Goal: Information Seeking & Learning: Learn about a topic

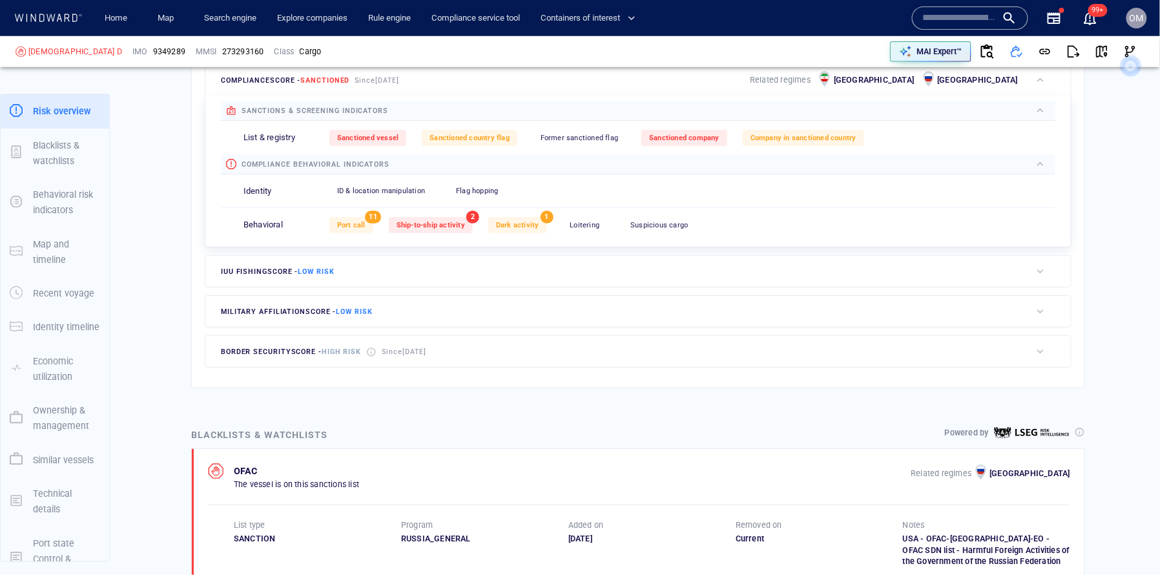
scroll to position [190, 0]
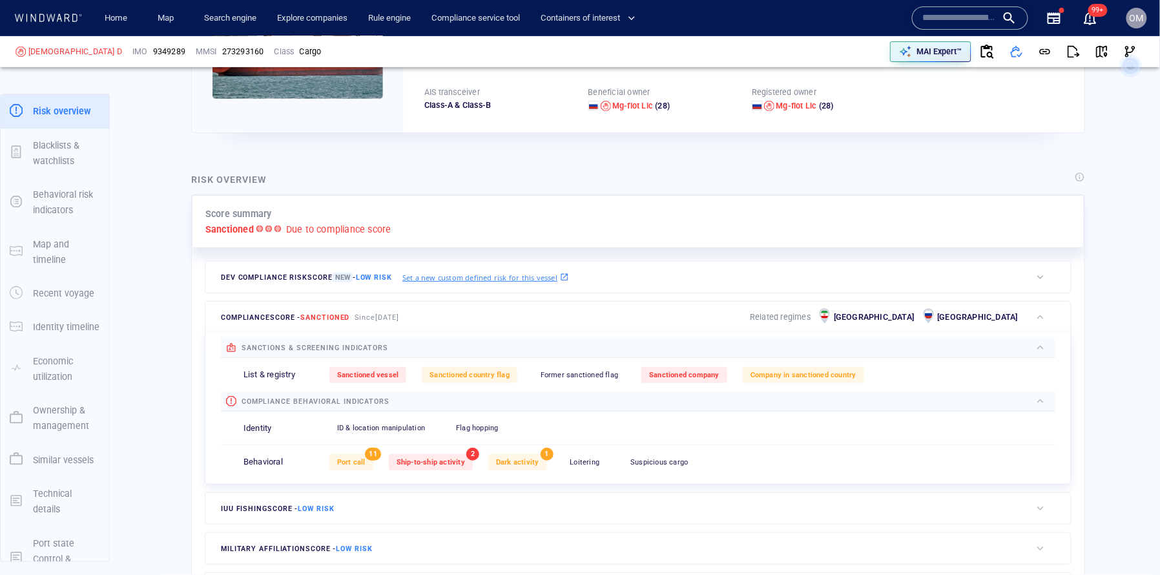
click at [981, 23] on input "text" at bounding box center [960, 17] width 74 height 19
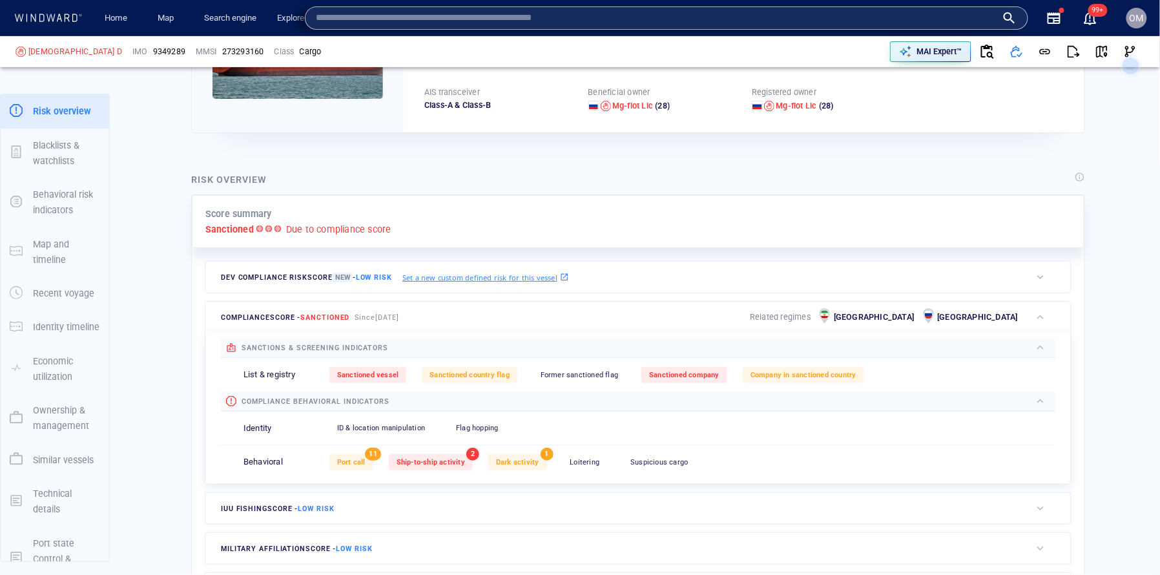
paste input "*******"
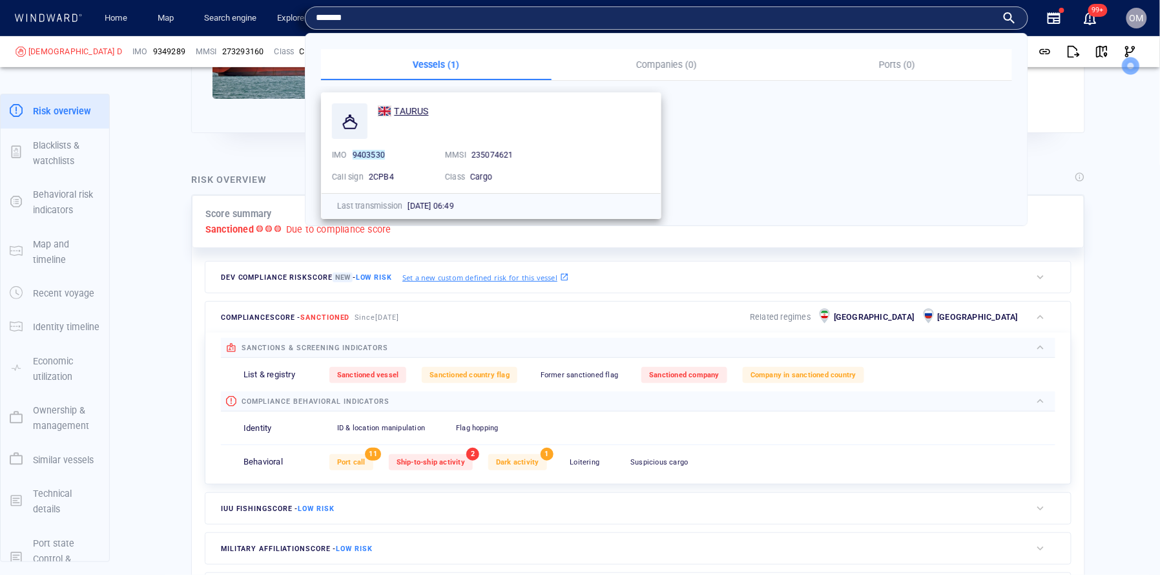
type input "*******"
click at [424, 108] on span "TAURUS" at bounding box center [411, 111] width 34 height 10
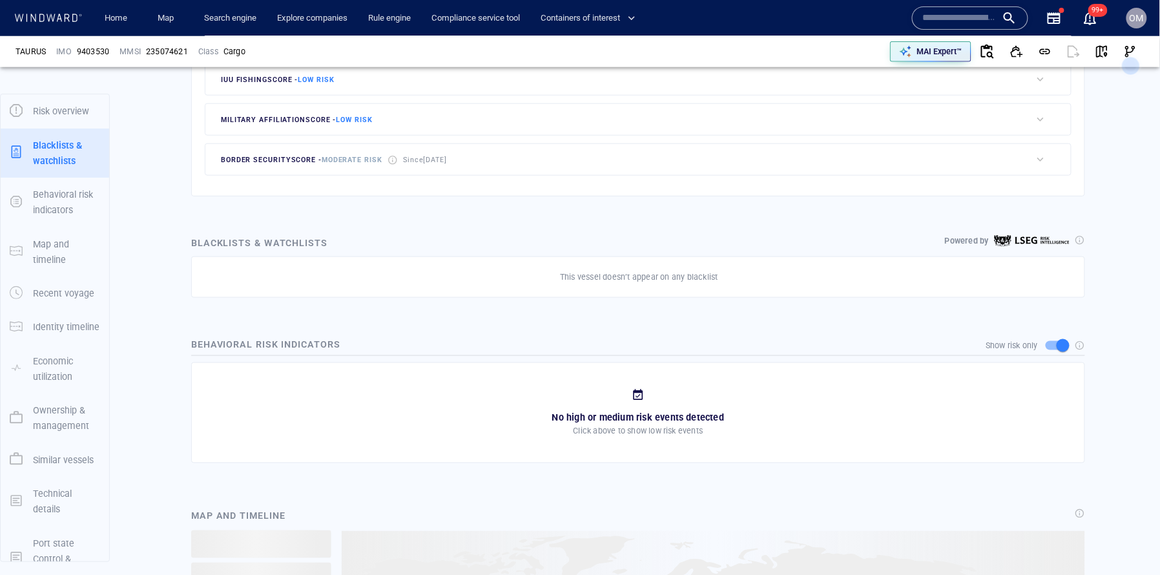
scroll to position [63, 0]
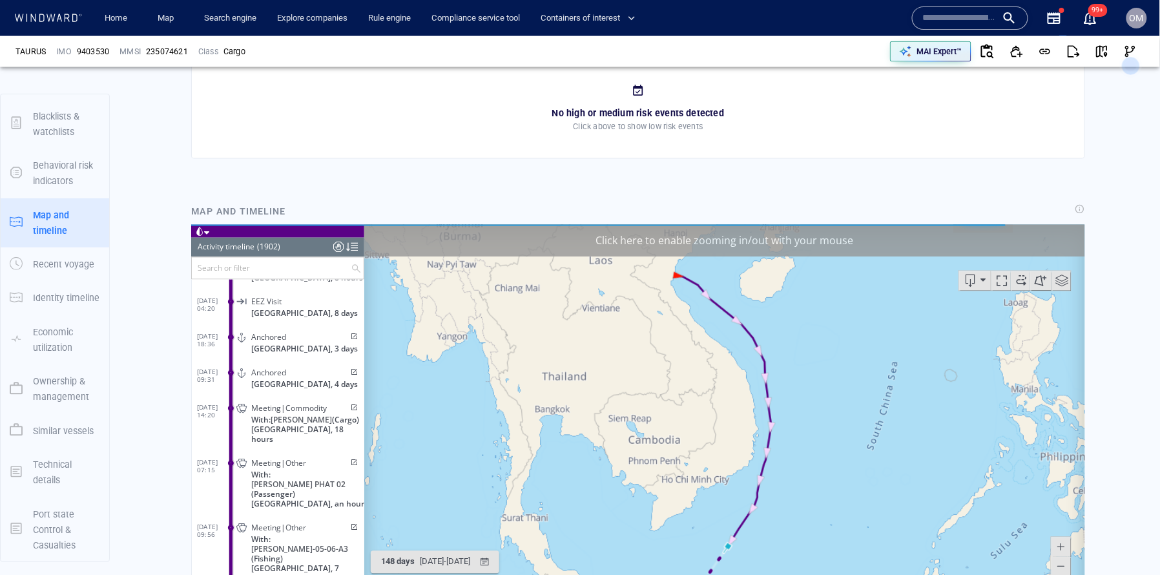
scroll to position [792, 0]
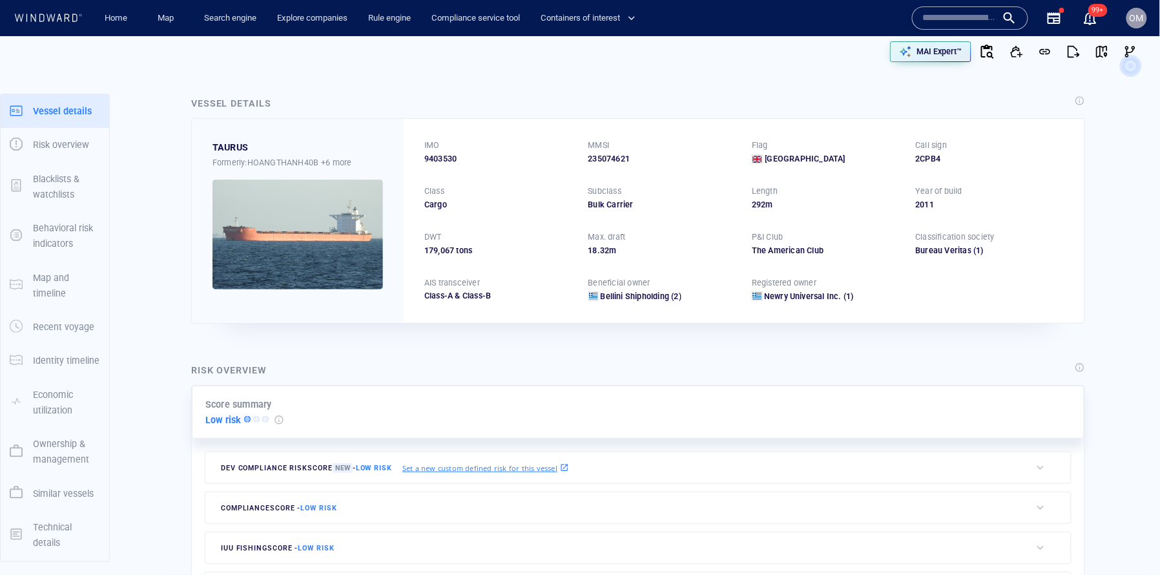
click at [972, 26] on input "text" at bounding box center [960, 17] width 74 height 19
paste input "*******"
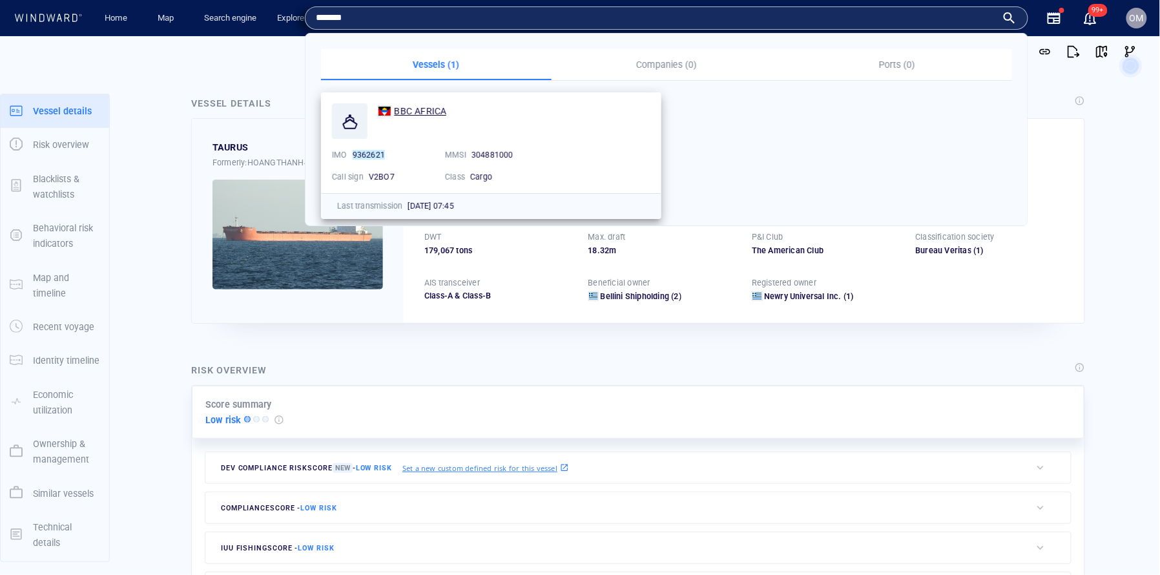
type input "*******"
click at [422, 111] on span "BBC AFRICA" at bounding box center [420, 111] width 52 height 10
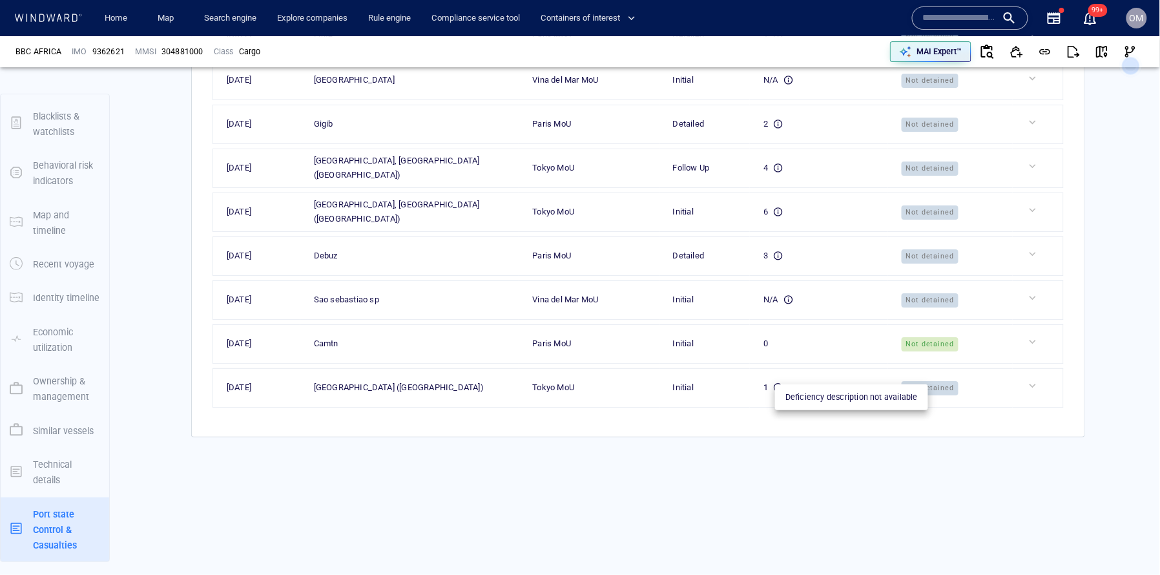
scroll to position [5044, 0]
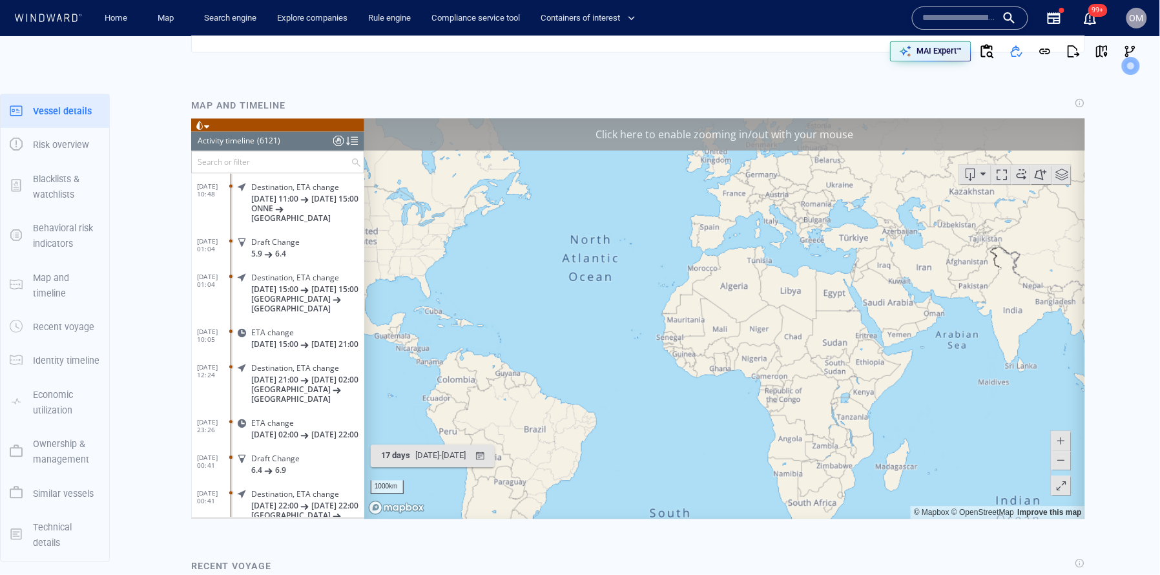
scroll to position [63, 0]
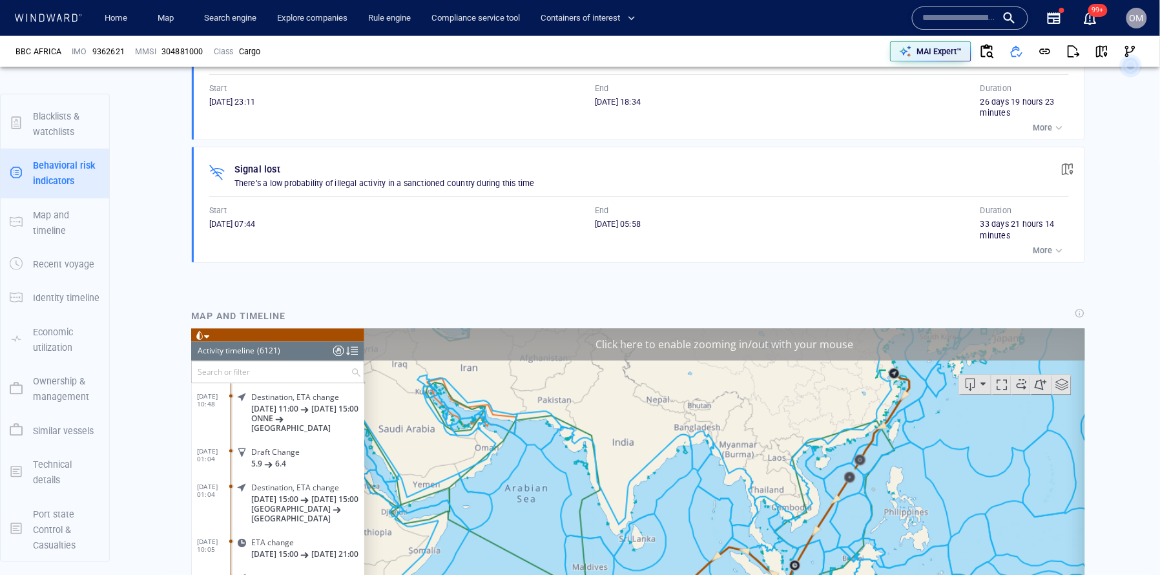
scroll to position [814, 0]
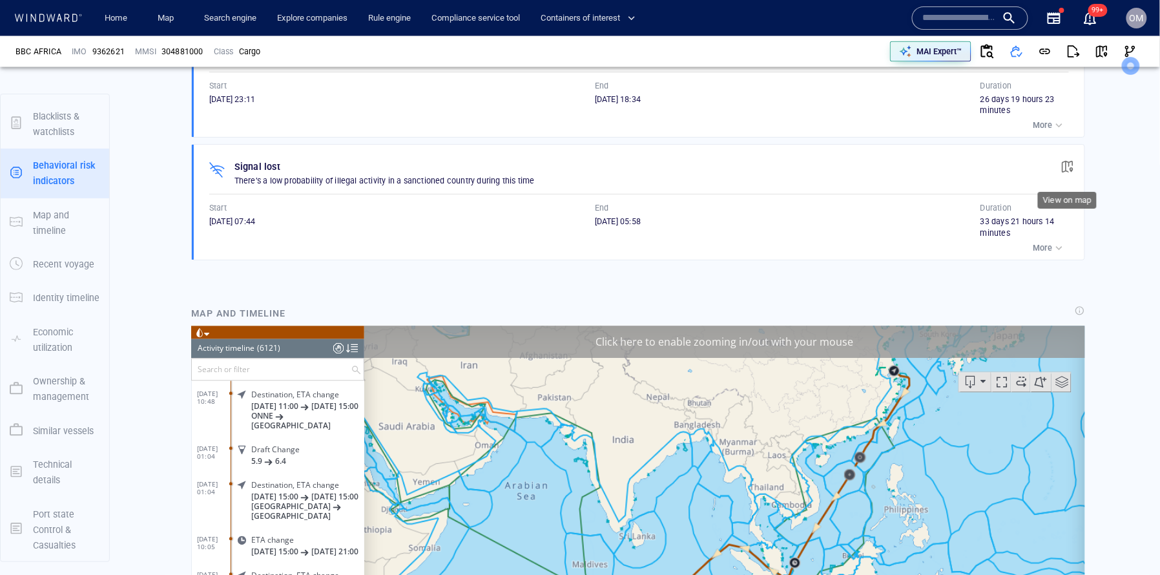
click at [1071, 166] on span "button" at bounding box center [1067, 166] width 13 height 13
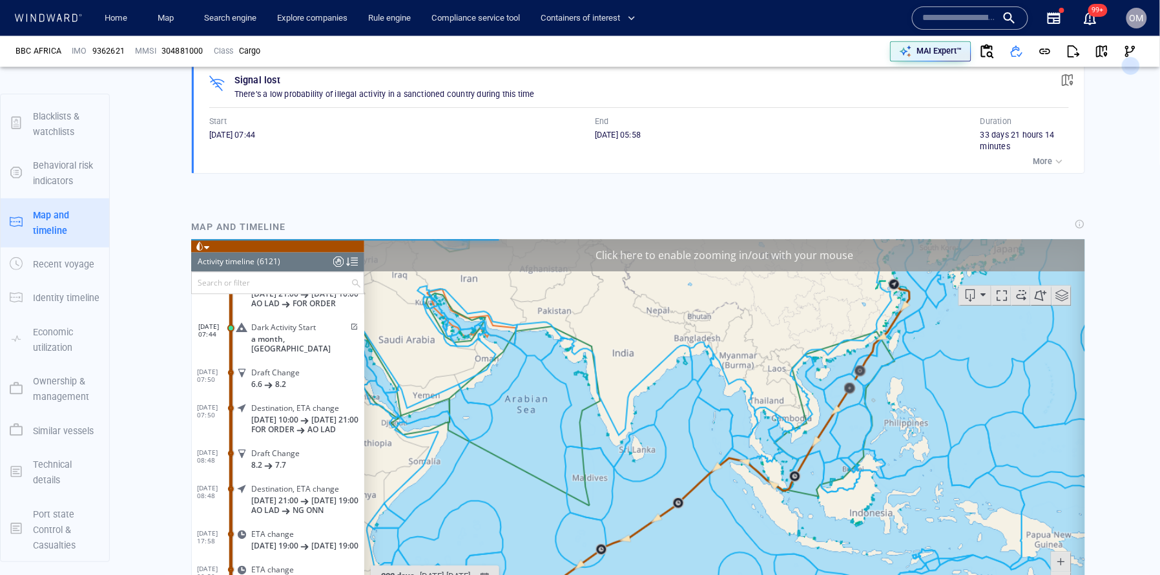
scroll to position [926, 0]
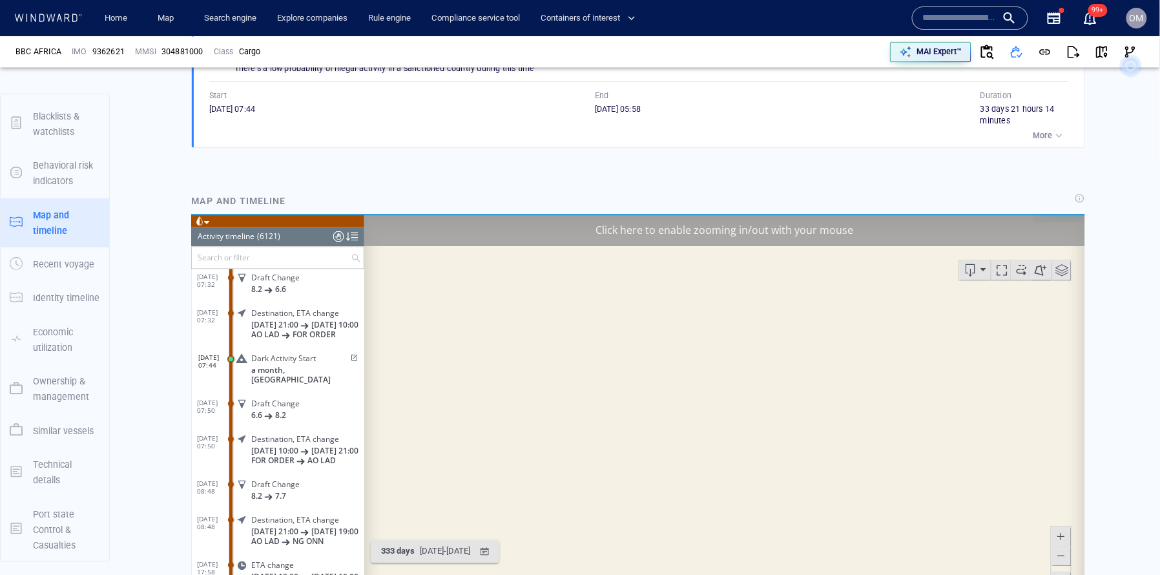
scroll to position [208238, 0]
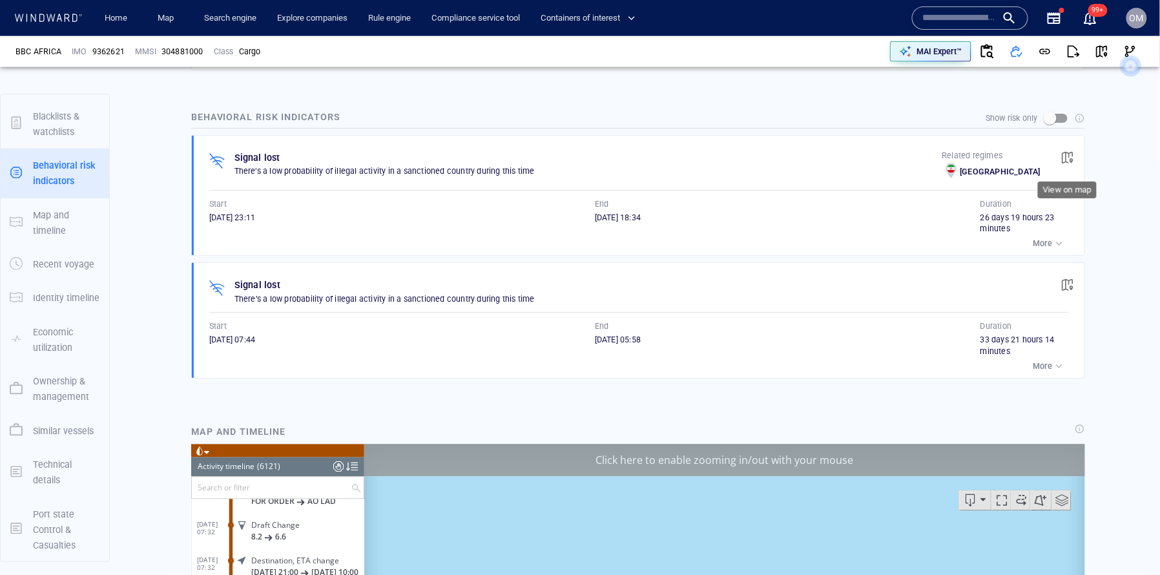
click at [1073, 158] on span "button" at bounding box center [1067, 157] width 13 height 13
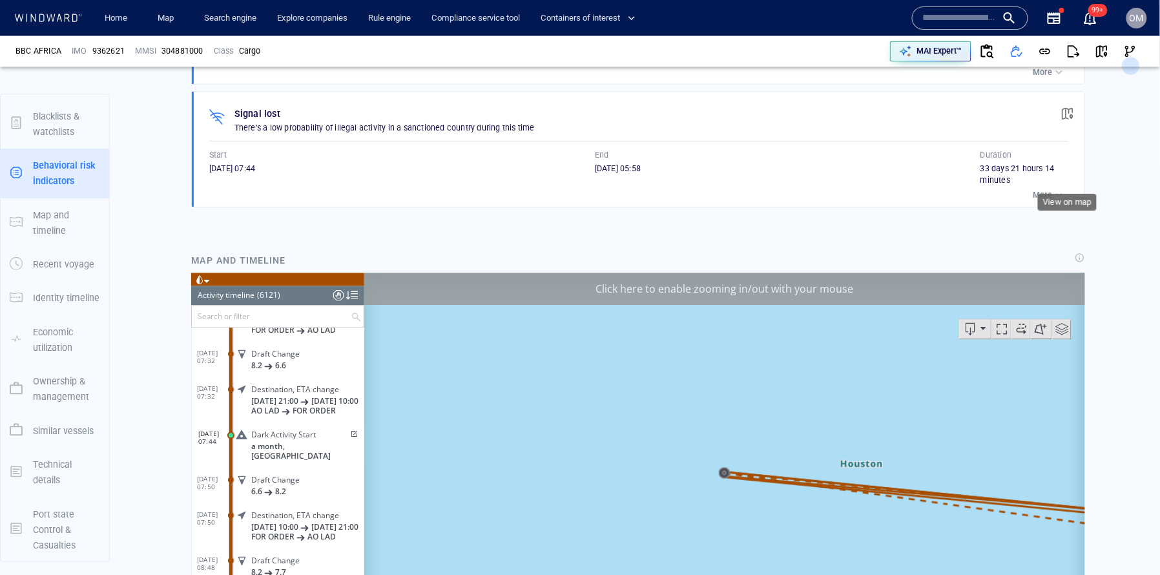
scroll to position [905, 0]
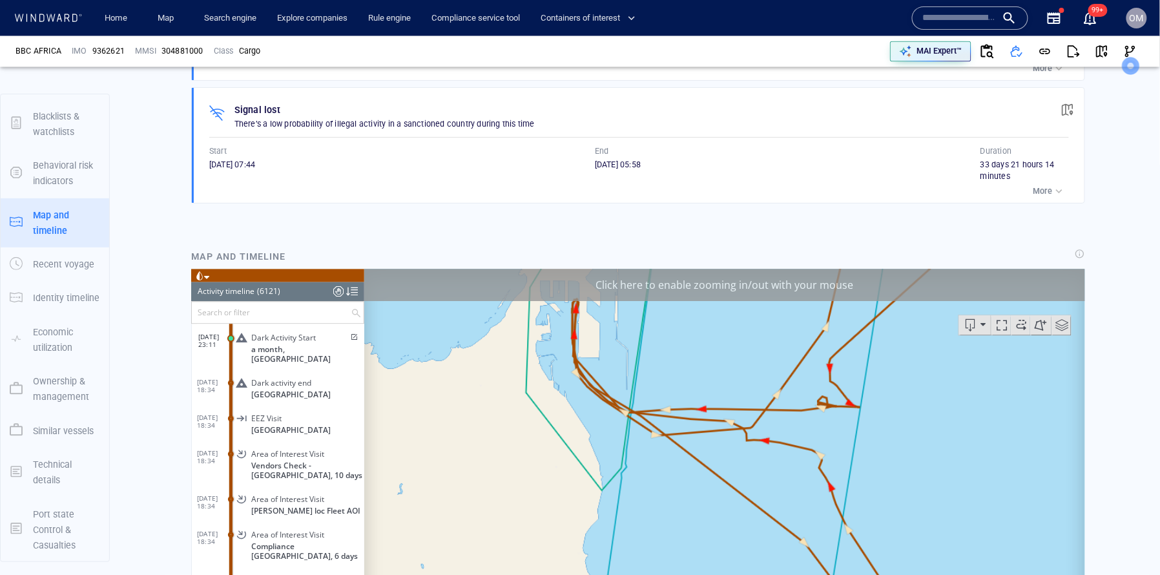
scroll to position [870, 0]
click at [1069, 110] on span "button" at bounding box center [1067, 110] width 13 height 13
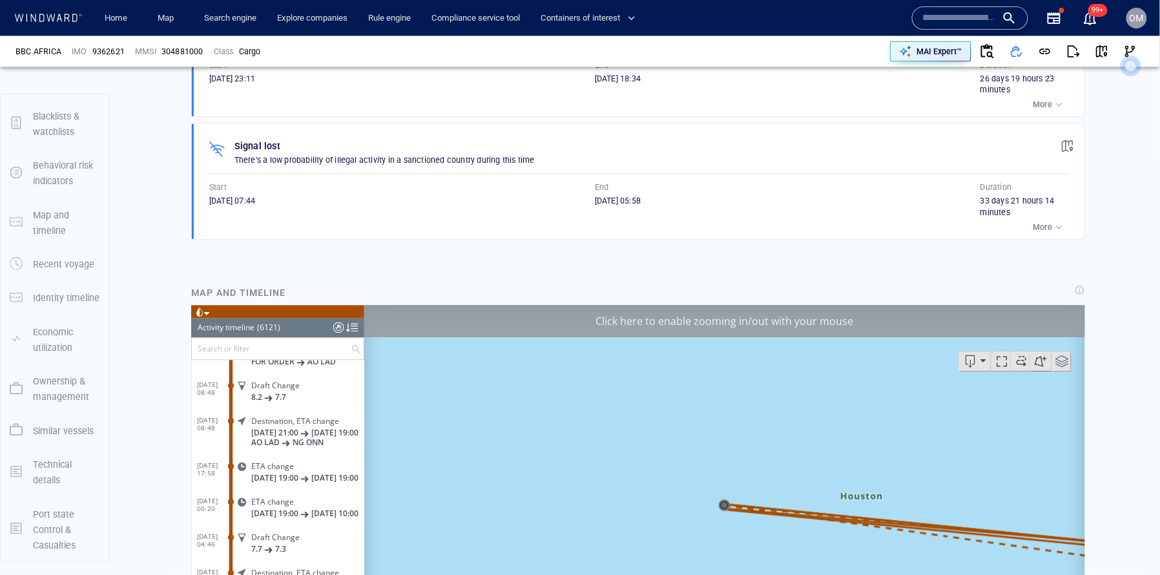
scroll to position [763, 0]
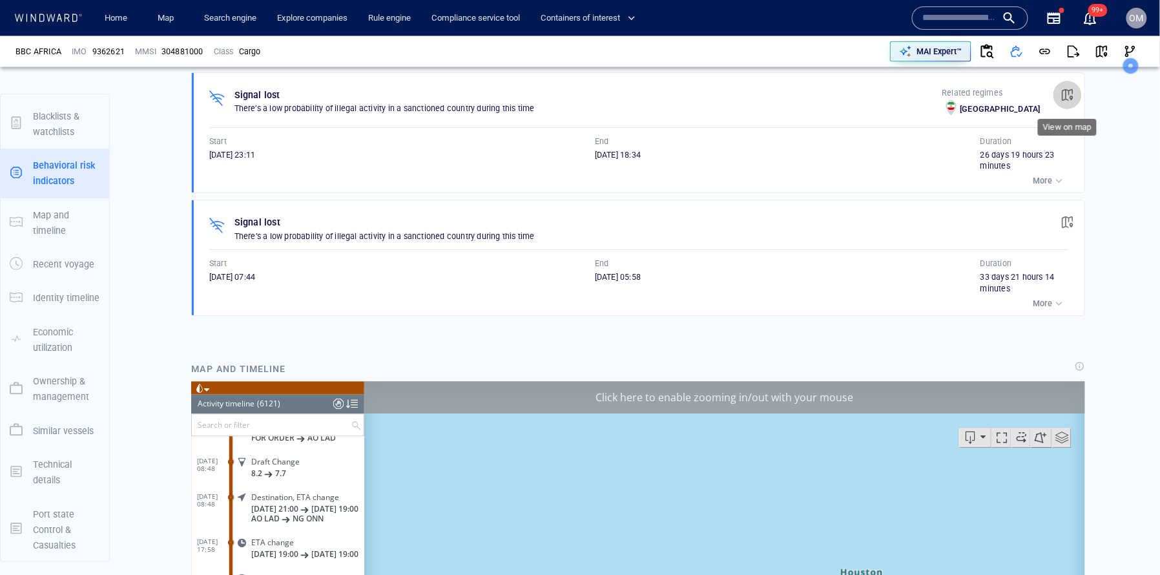
click at [1065, 97] on span "button" at bounding box center [1067, 94] width 13 height 13
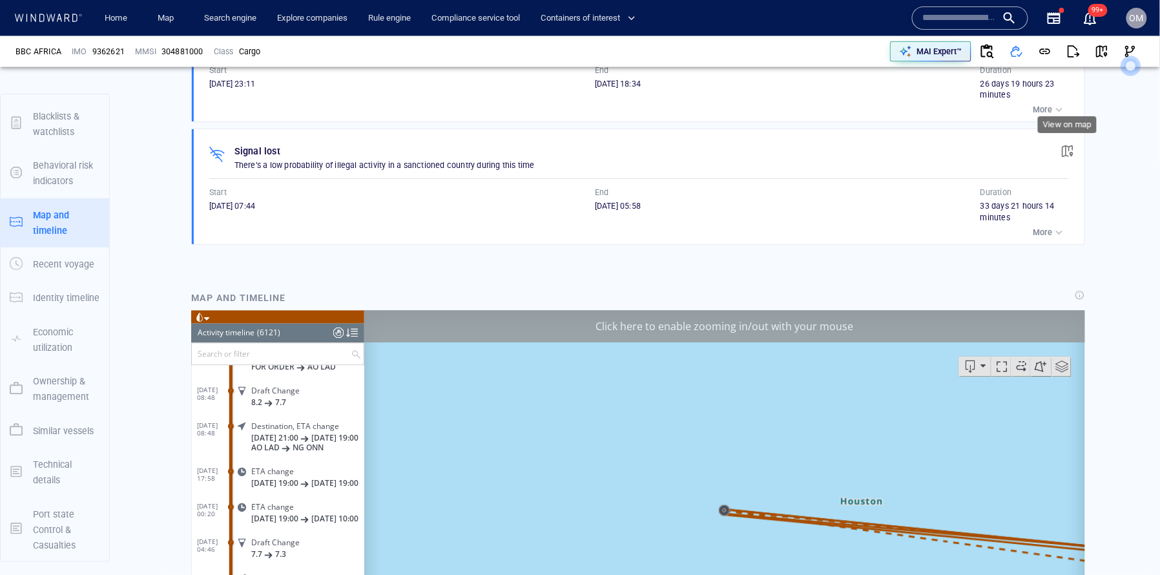
scroll to position [905, 0]
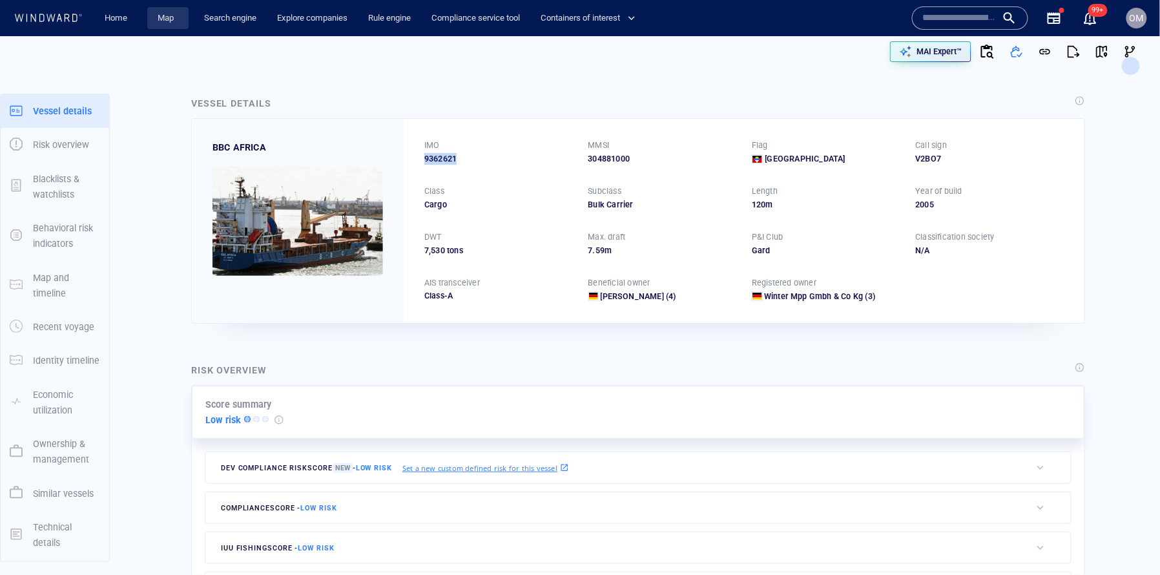
click at [161, 15] on link "Map" at bounding box center [167, 18] width 31 height 23
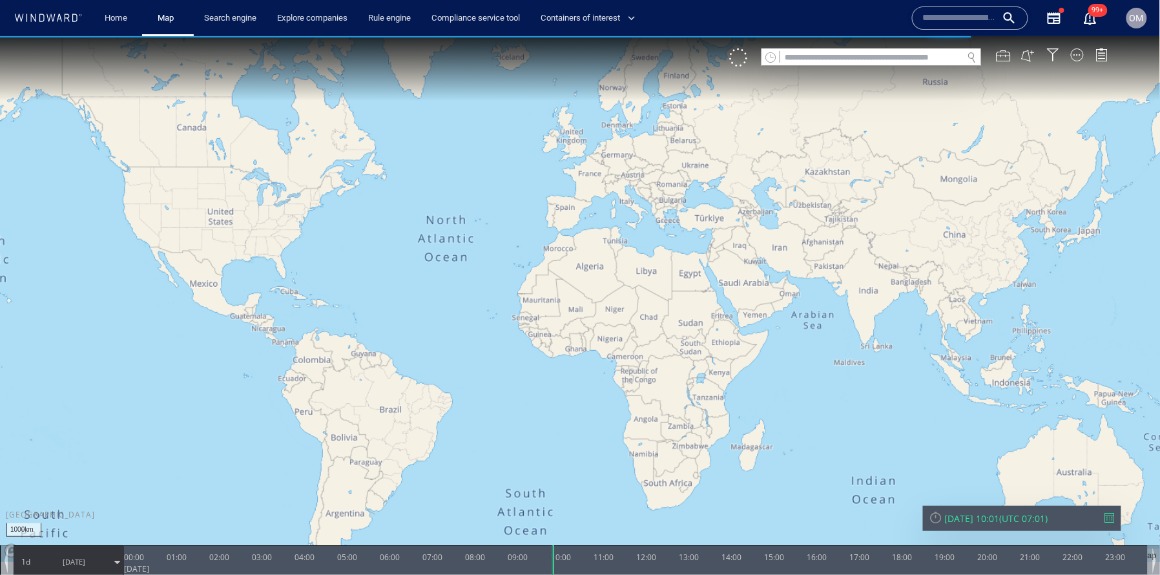
click at [886, 58] on input "text" at bounding box center [871, 56] width 183 height 17
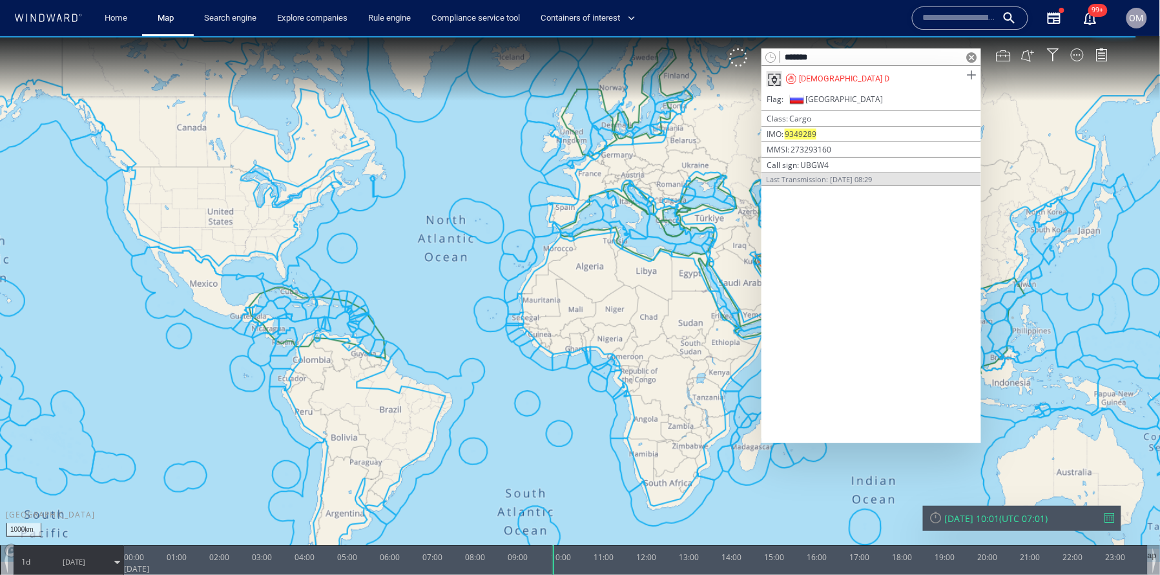
type input "*******"
click at [977, 76] on span at bounding box center [971, 75] width 16 height 16
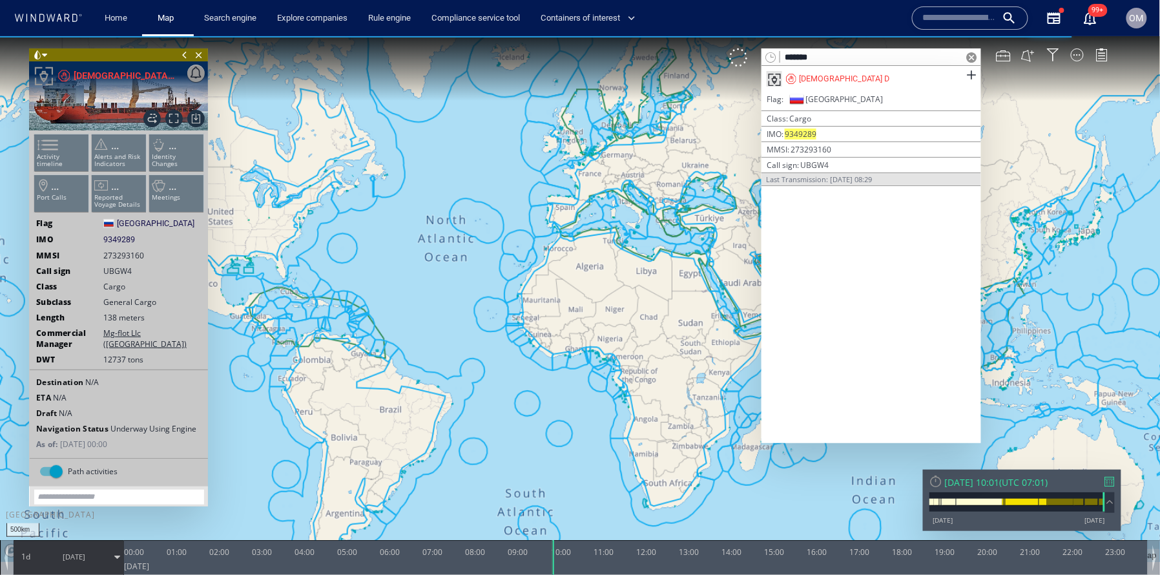
click at [65, 158] on ul "Activity timeline ... Alerts and Risk Indicators ... Identity Changes ... Port …" at bounding box center [118, 175] width 173 height 91
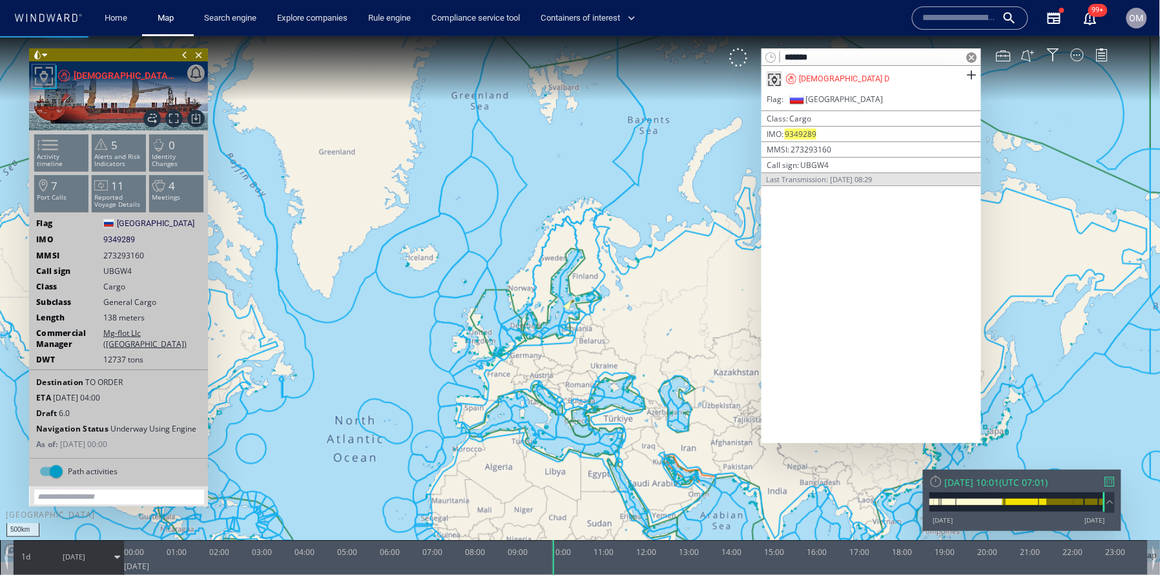
click at [68, 152] on p "Activity timeline" at bounding box center [61, 159] width 55 height 14
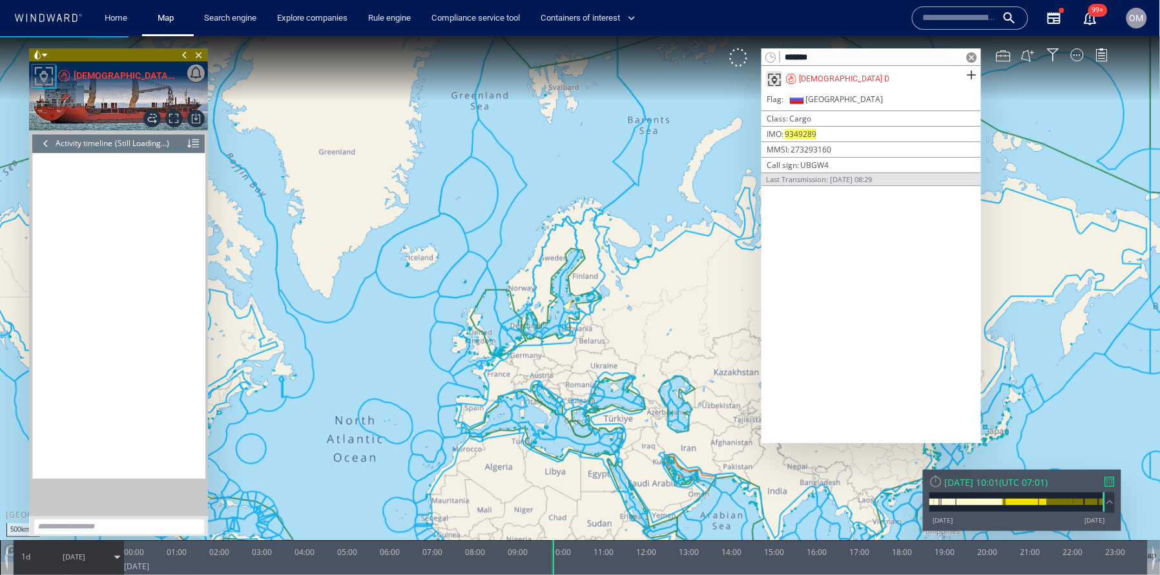
scroll to position [5427, 0]
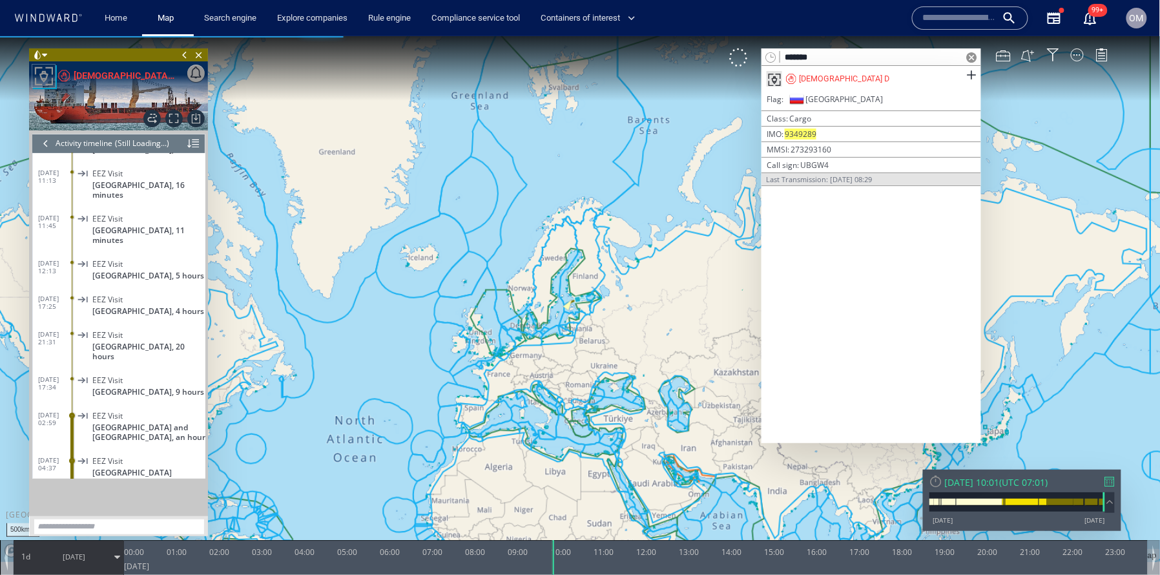
click at [974, 52] on span at bounding box center [972, 57] width 10 height 10
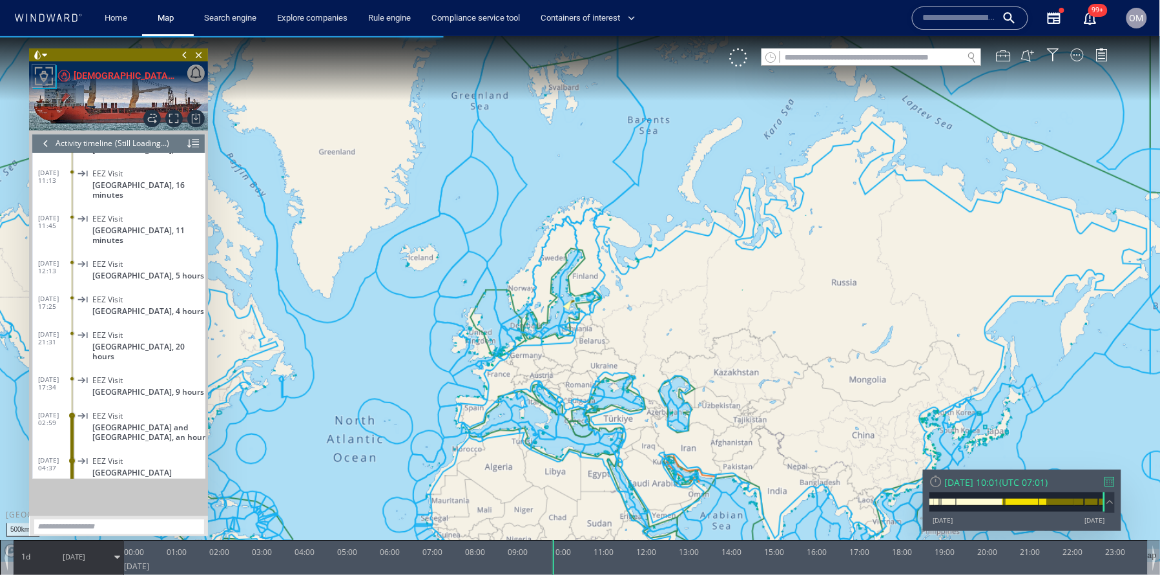
scroll to position [5449, 0]
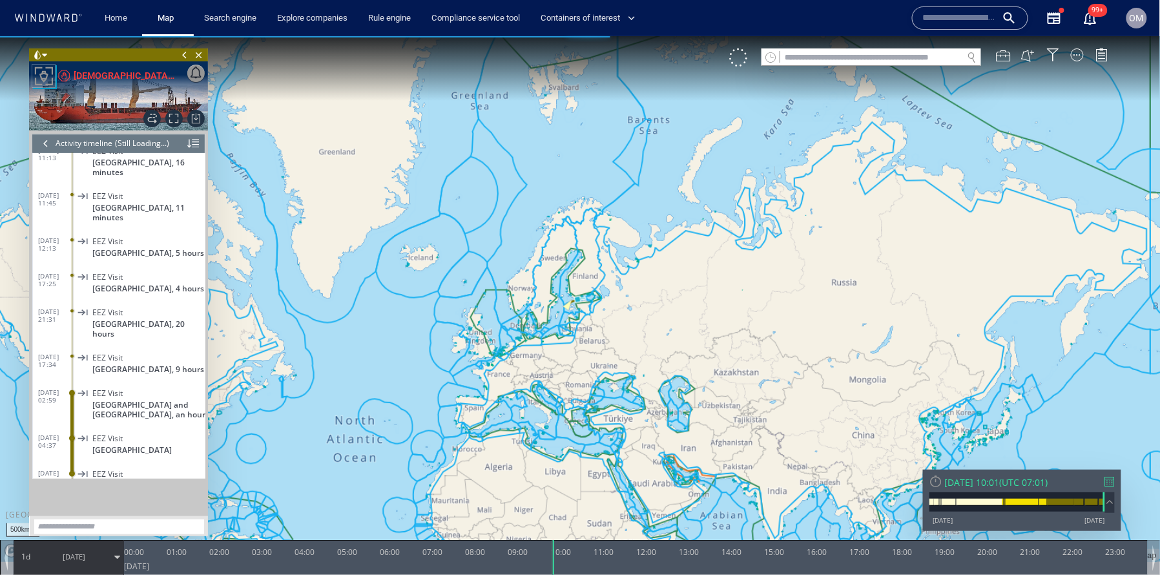
click at [92, 59] on div "Close vessel card" at bounding box center [118, 54] width 179 height 13
click at [92, 77] on div "LADY D" at bounding box center [124, 74] width 101 height 15
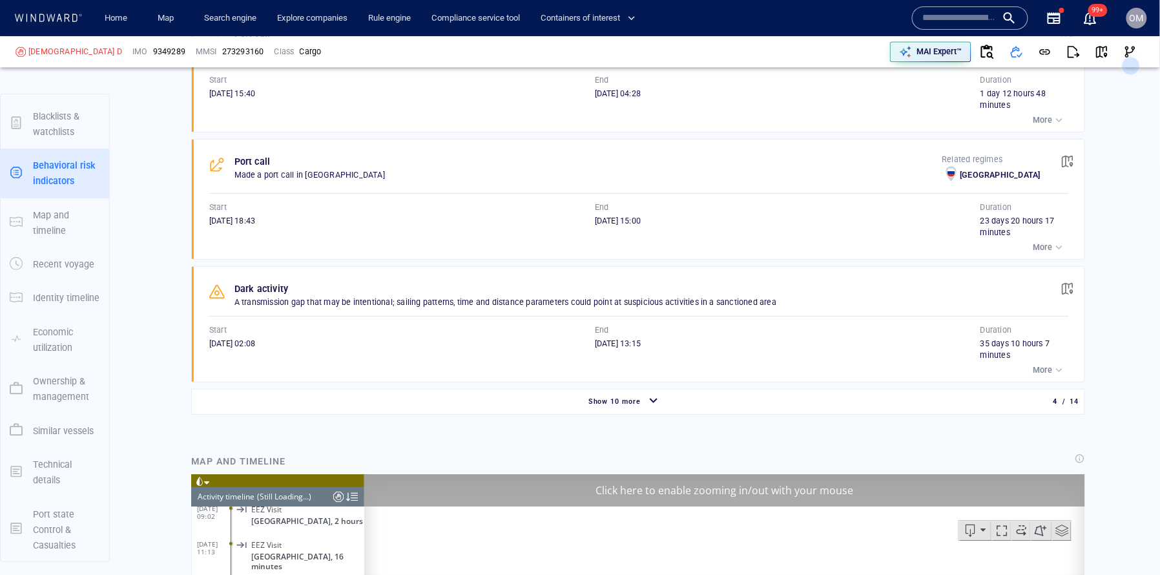
scroll to position [1191, 0]
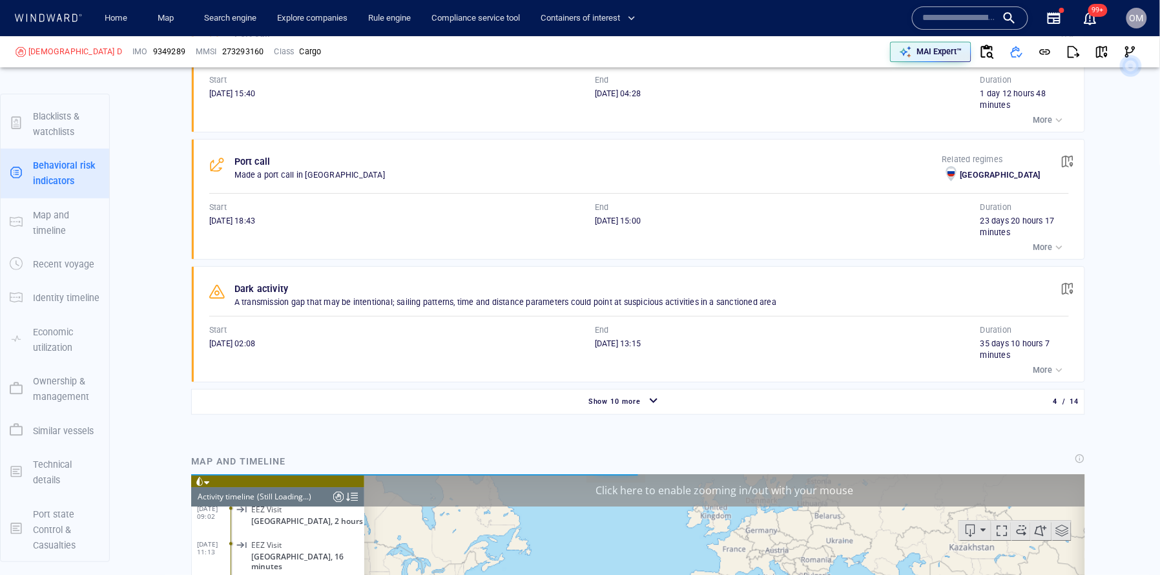
click at [664, 394] on div "Show 10 more" at bounding box center [624, 401] width 861 height 23
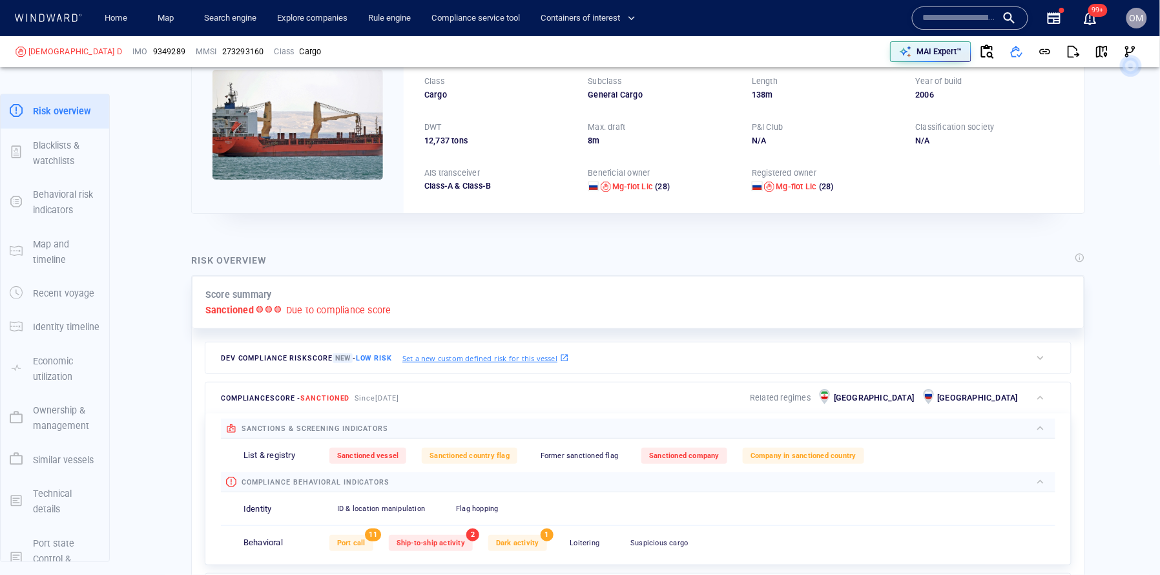
scroll to position [146, 0]
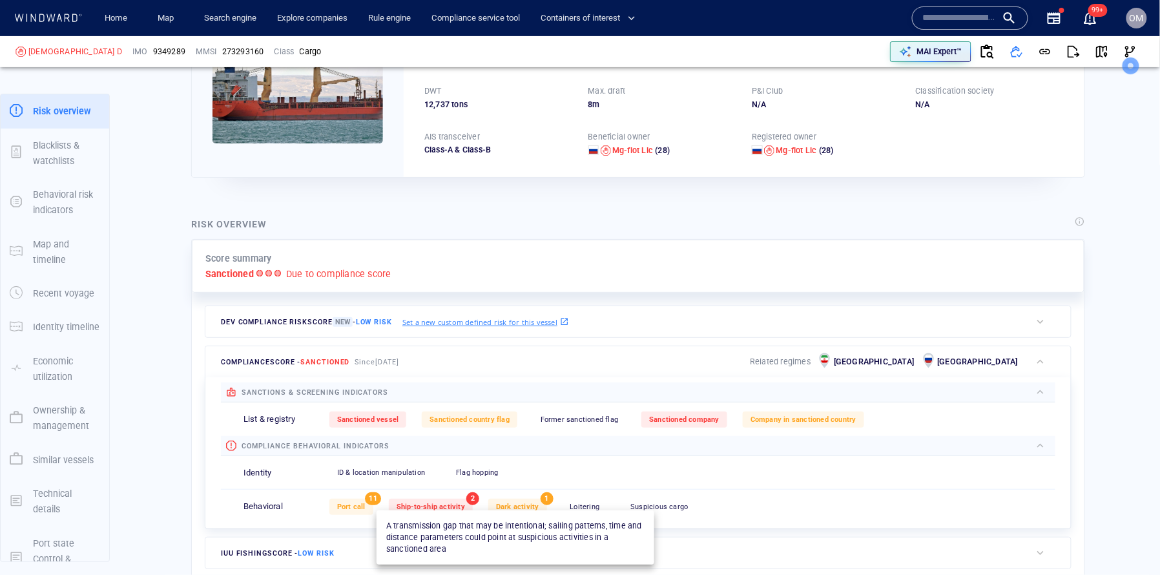
click at [526, 501] on div "Dark activity" at bounding box center [517, 506] width 59 height 16
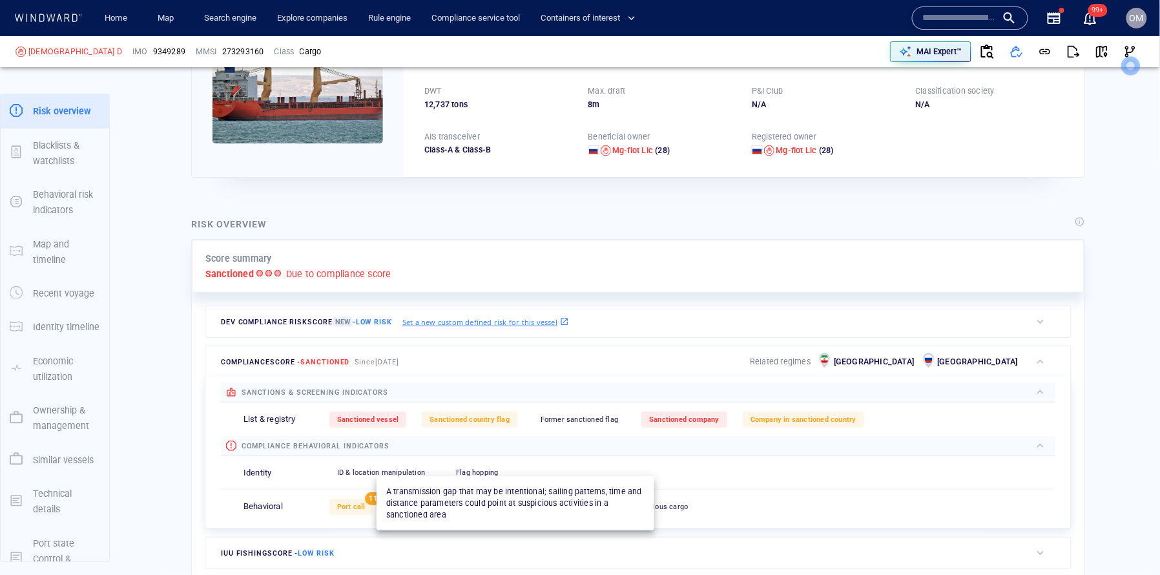
scroll to position [195, 0]
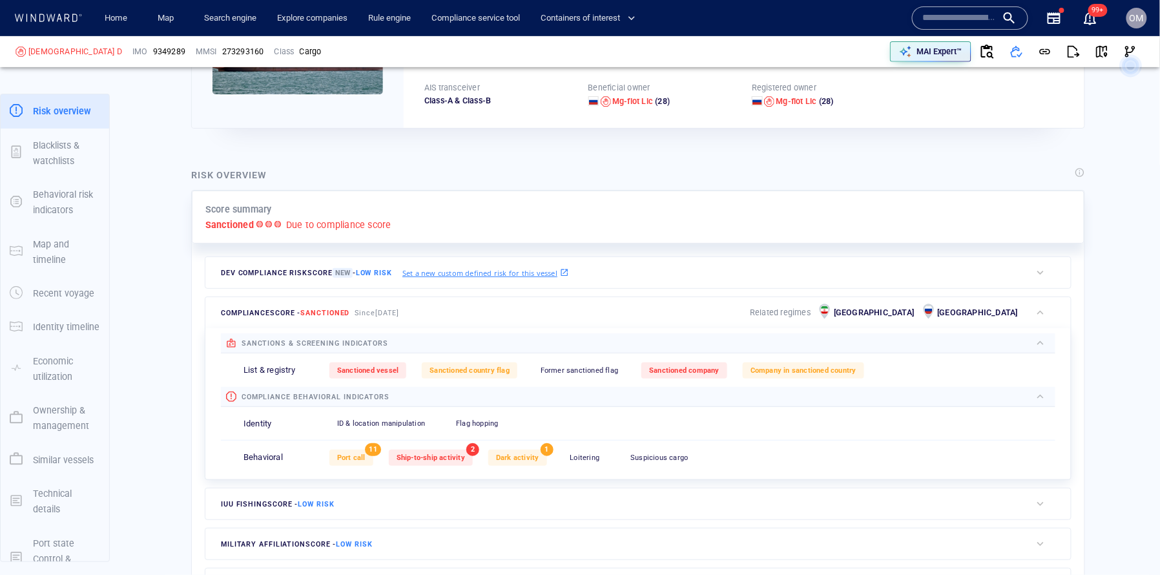
click at [535, 449] on div "Port call 11 Ship-to-ship activity 2 Dark activity 1 Loitering 0 Suspicious car…" at bounding box center [692, 458] width 726 height 32
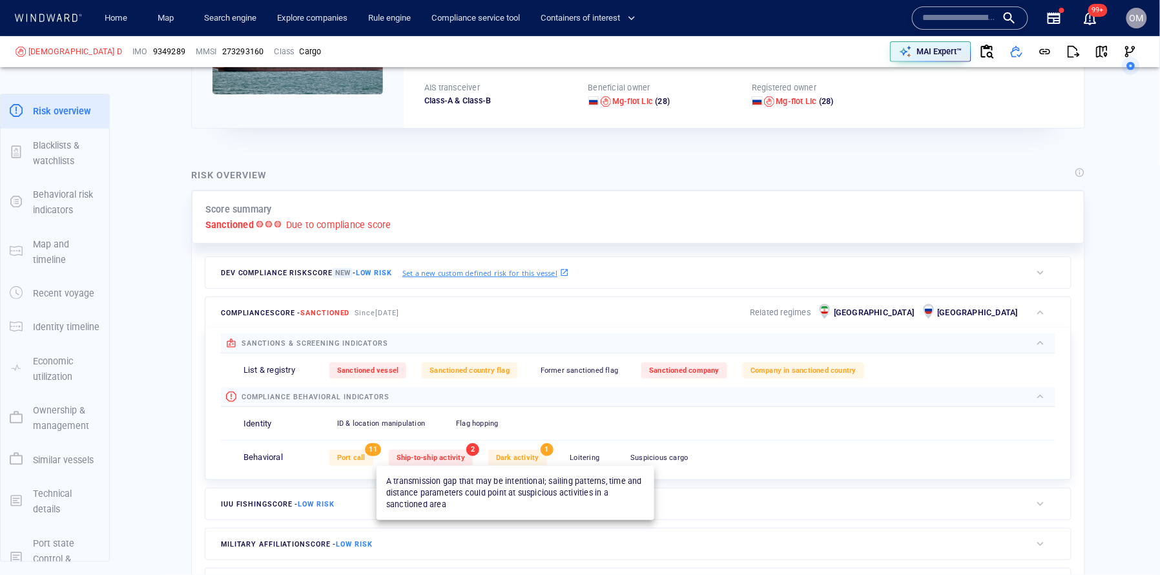
click at [522, 457] on span "Dark activity" at bounding box center [517, 457] width 43 height 8
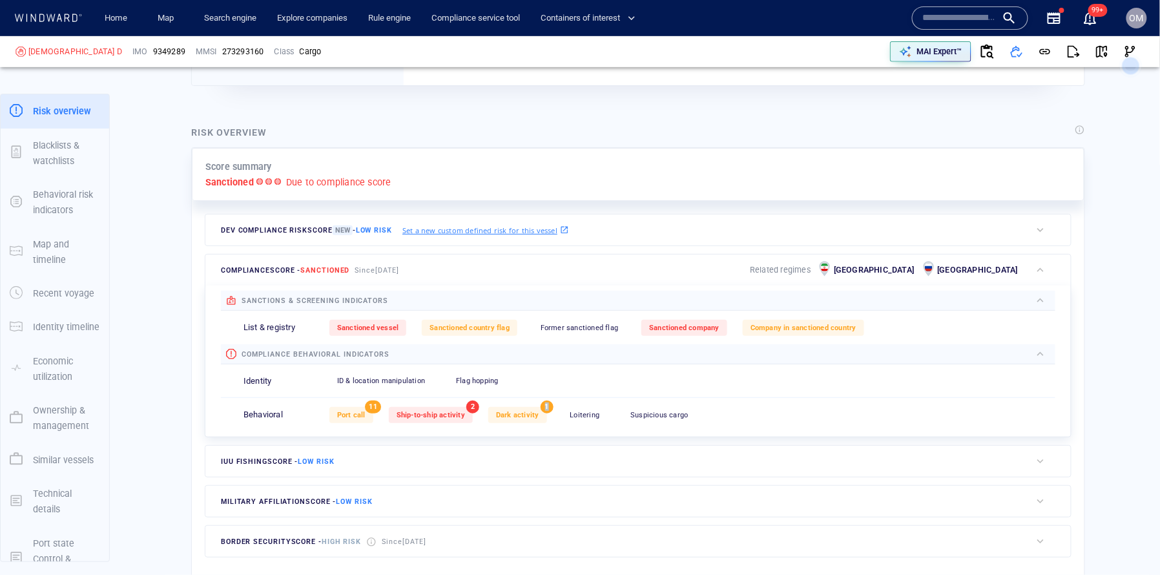
click at [522, 457] on div "Score summary Sanctioned Due to compliance score Dev Compliance risk score New …" at bounding box center [638, 355] width 892 height 414
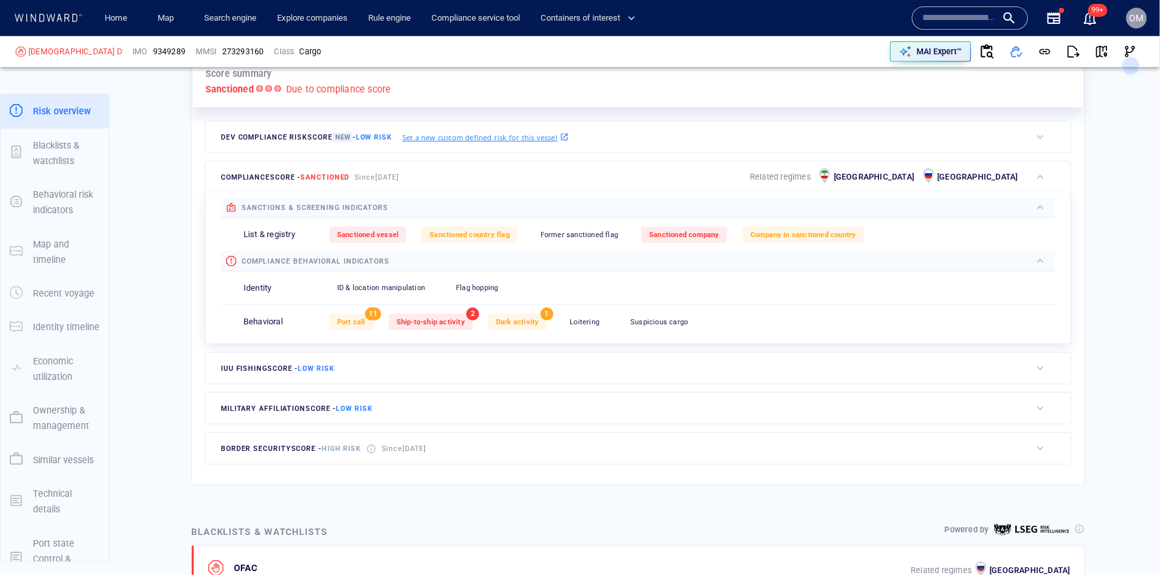
click at [522, 457] on div "Score summary Sanctioned Due to compliance score Dev Compliance risk score New …" at bounding box center [638, 269] width 894 height 431
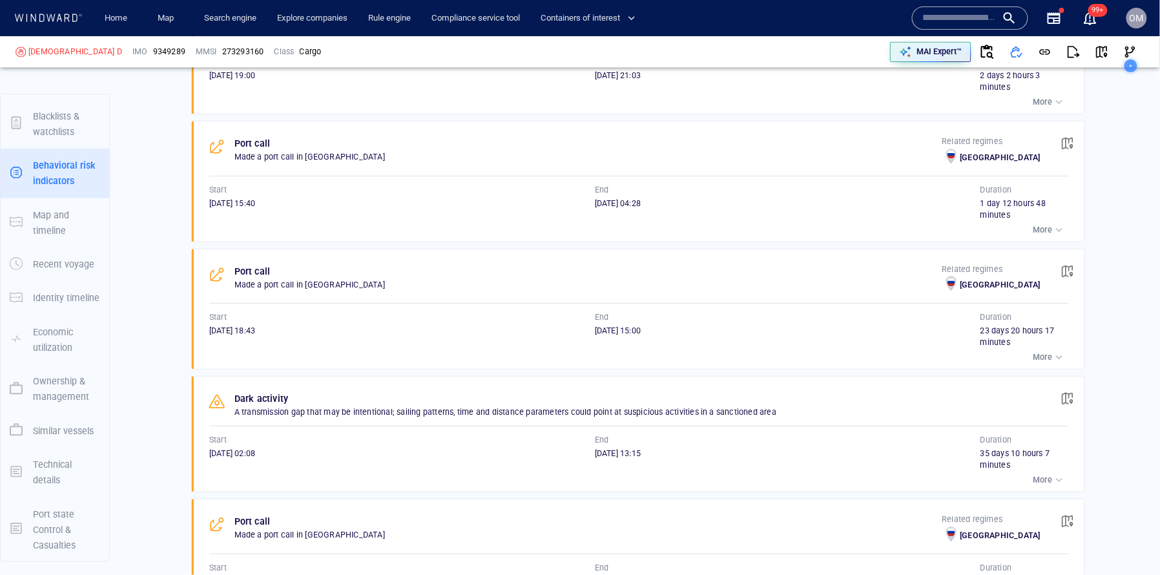
scroll to position [1085, 0]
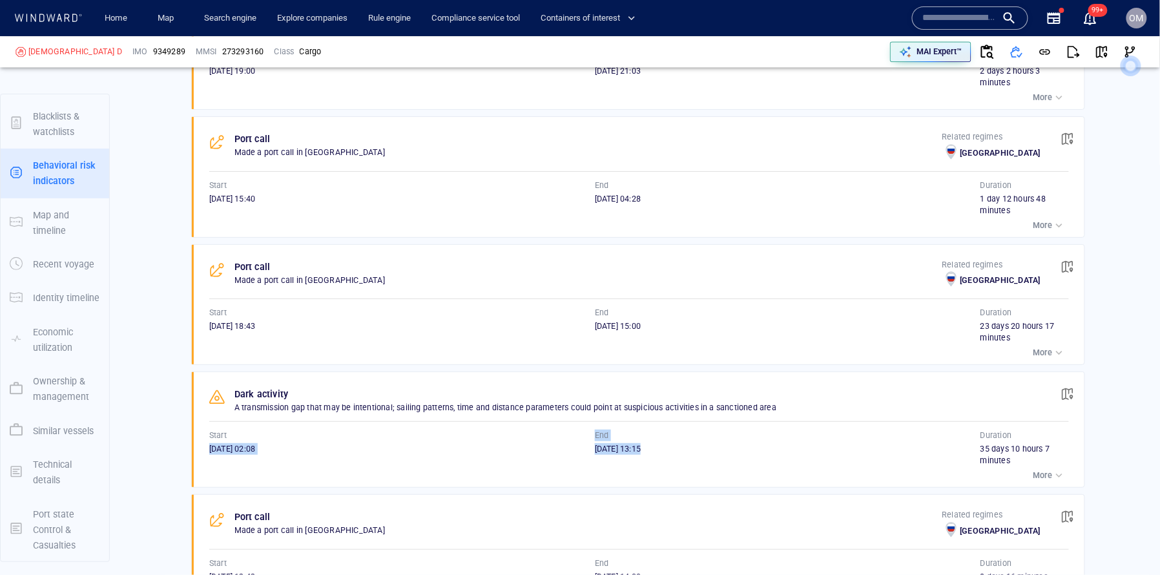
drag, startPoint x: 206, startPoint y: 449, endPoint x: 685, endPoint y: 460, distance: 479.2
click at [686, 460] on div "Dark activity A transmission gap that may be intentional; sailing patterns, tim…" at bounding box center [642, 429] width 884 height 115
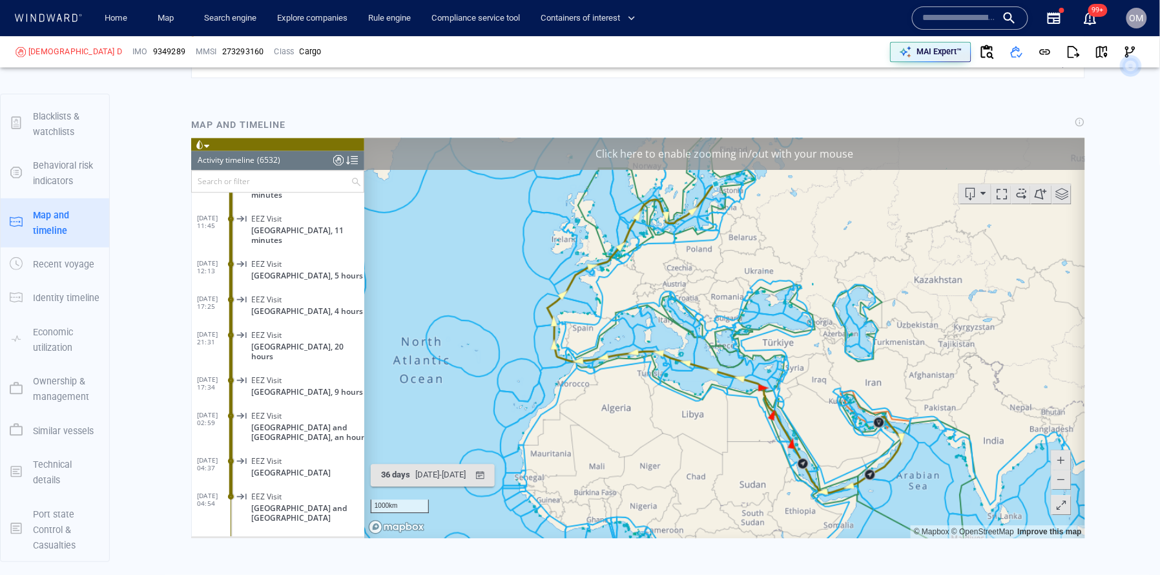
scroll to position [231630, 0]
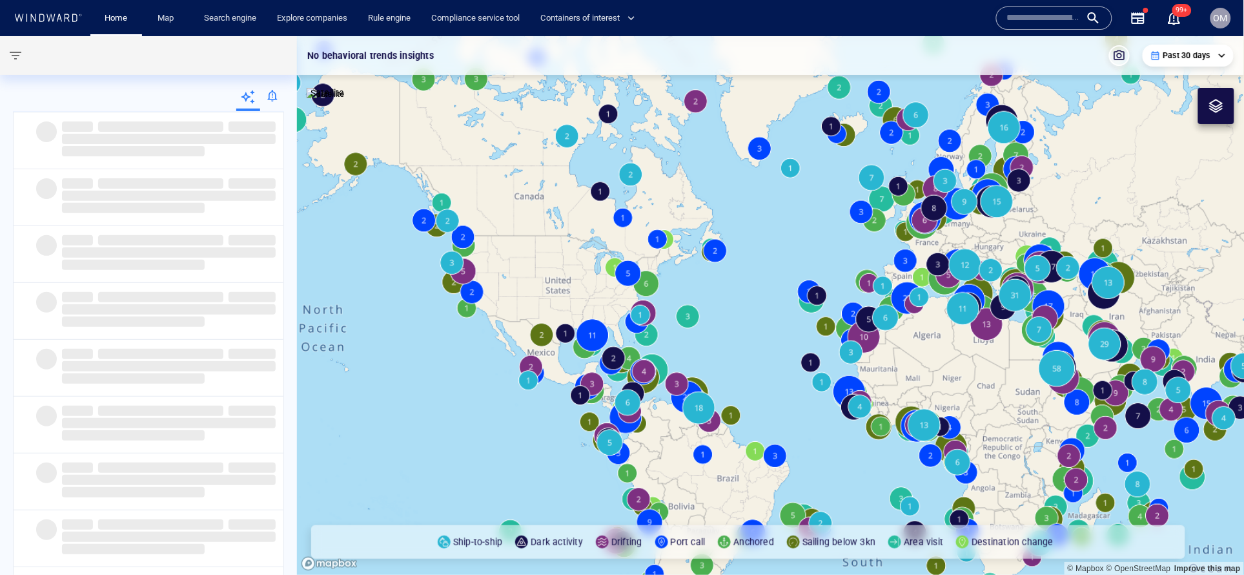
click at [1223, 11] on div "OM" at bounding box center [1221, 17] width 14 height 15
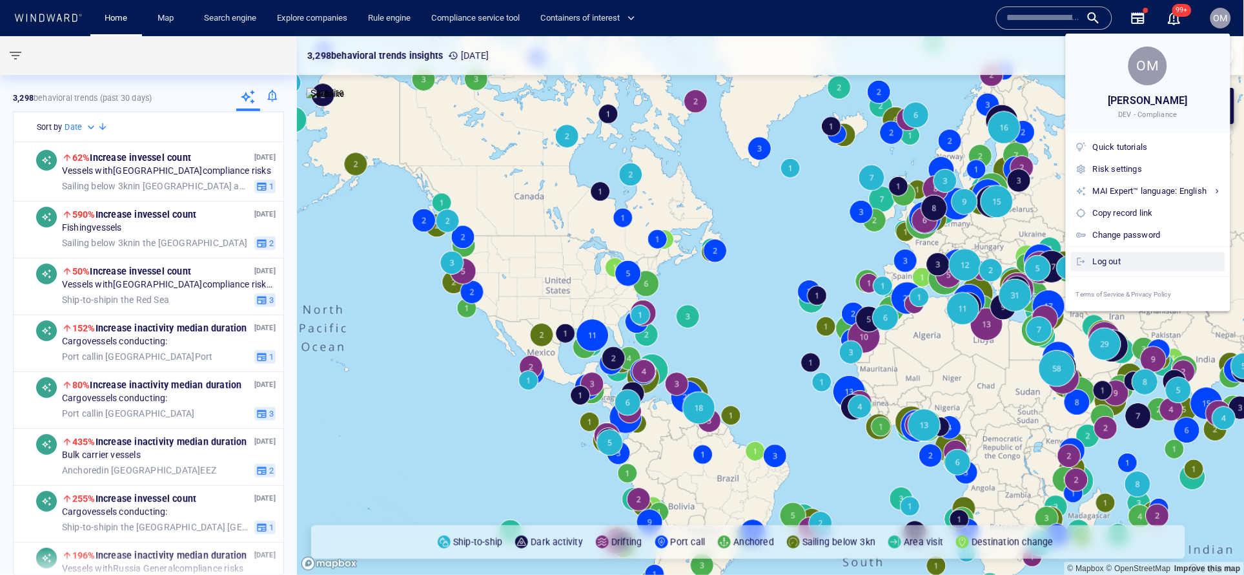
click at [1108, 256] on div "Log out" at bounding box center [1156, 261] width 127 height 14
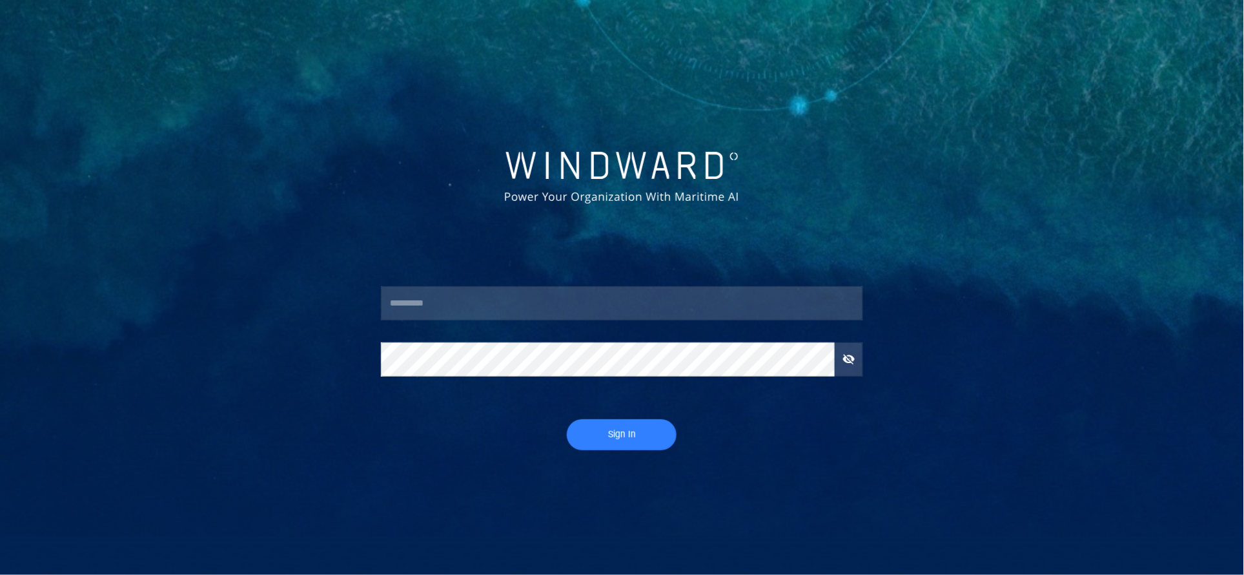
type input "**********"
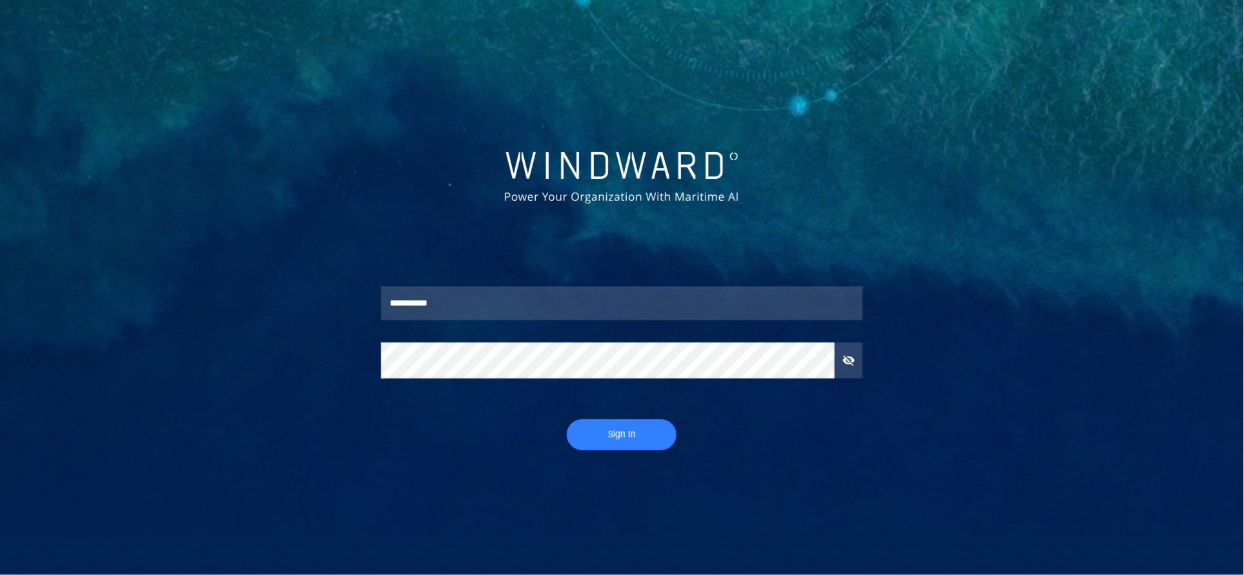
click at [629, 434] on span "Sign In" at bounding box center [622, 434] width 84 height 16
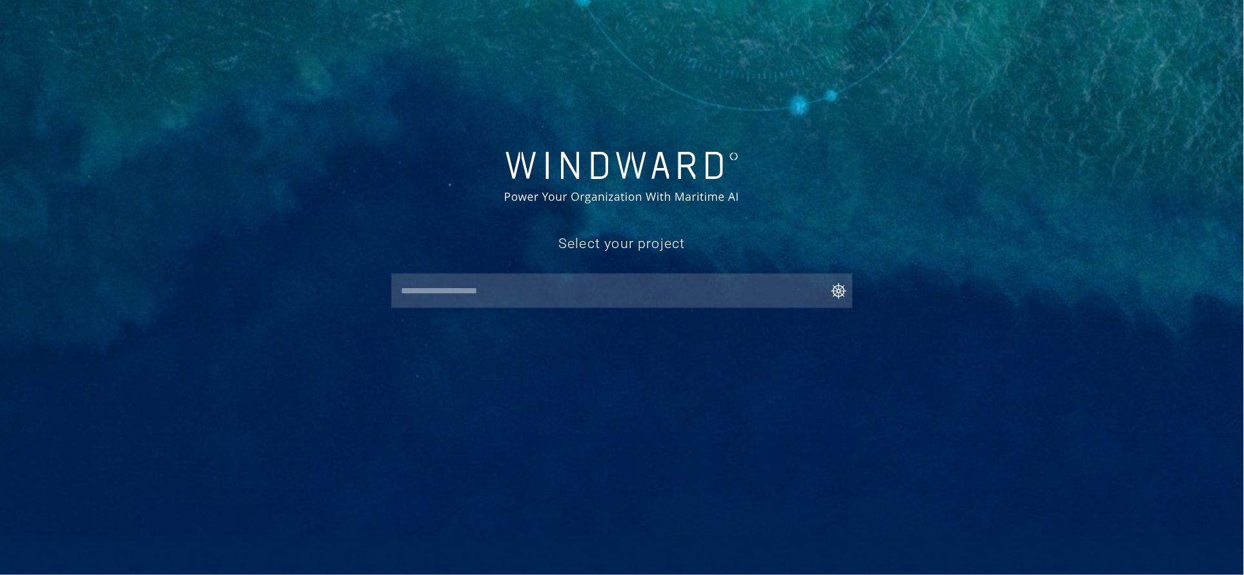
click at [542, 280] on input "text" at bounding box center [625, 290] width 456 height 23
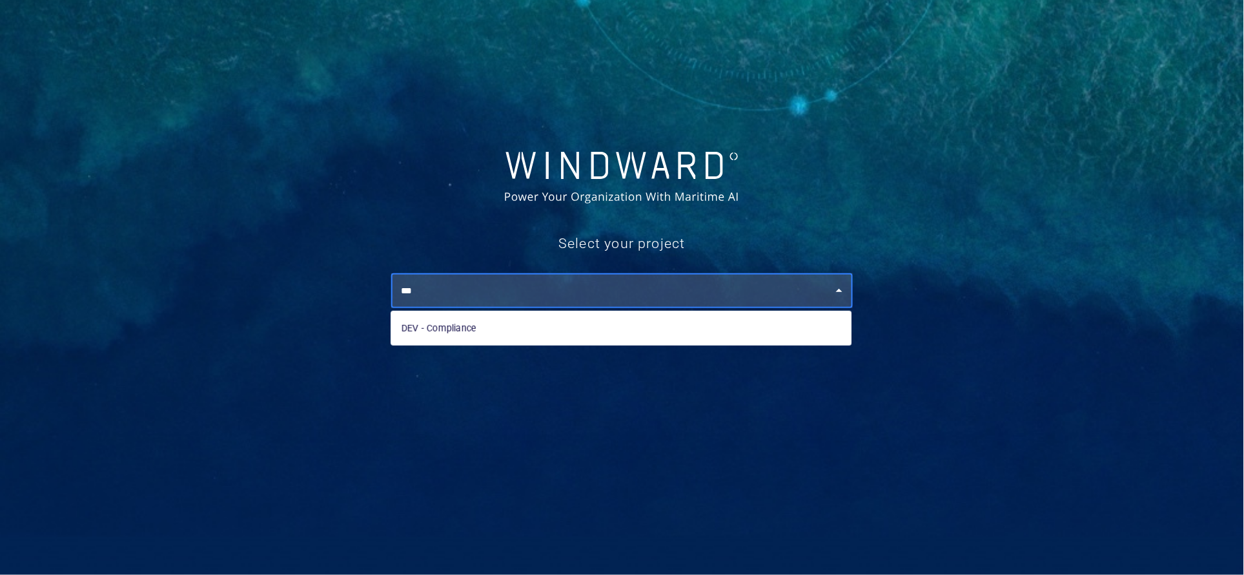
click at [520, 320] on li "DEV - Compliance" at bounding box center [621, 327] width 460 height 23
type input "**********"
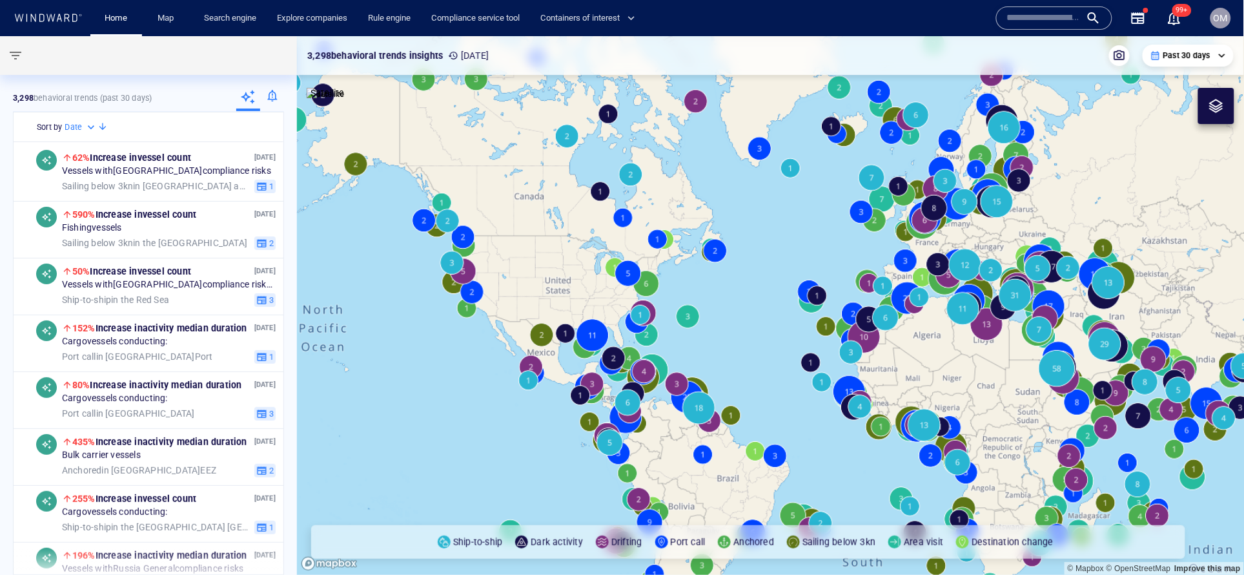
click at [1062, 11] on input "text" at bounding box center [1044, 17] width 74 height 19
paste input "*******"
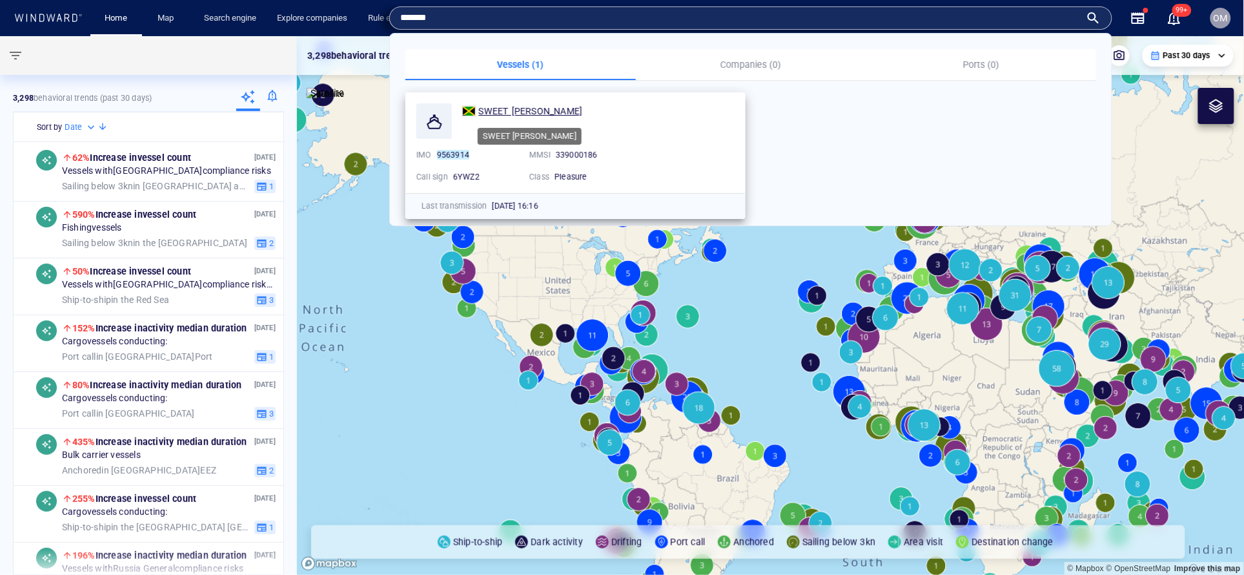
type input "*******"
click at [514, 111] on span "SWEET [PERSON_NAME]" at bounding box center [530, 111] width 104 height 10
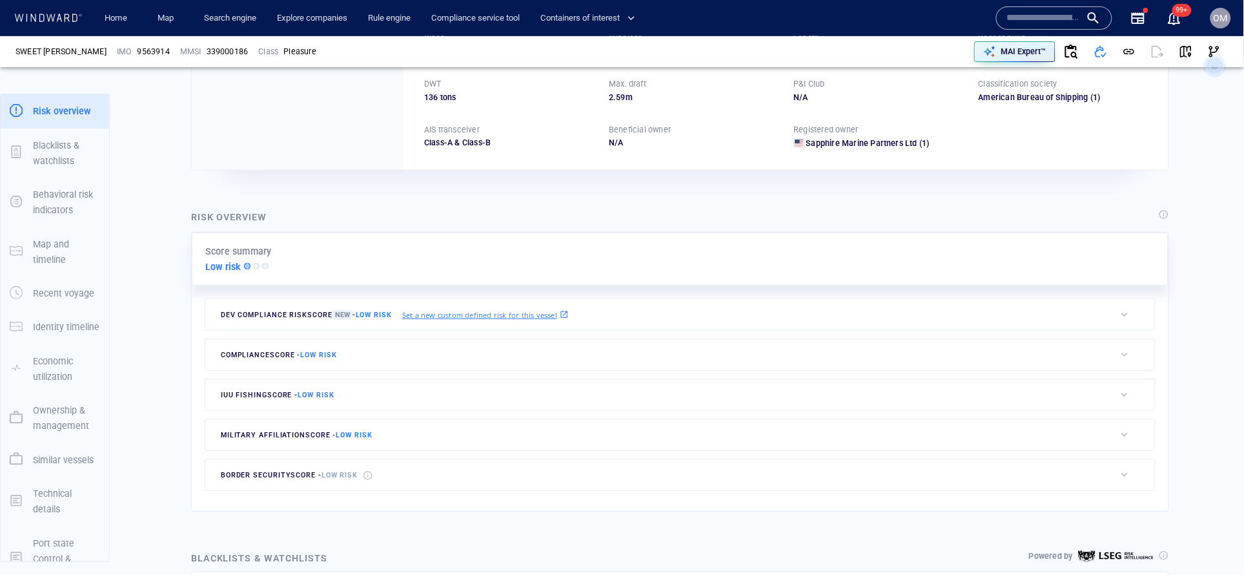
scroll to position [152, 0]
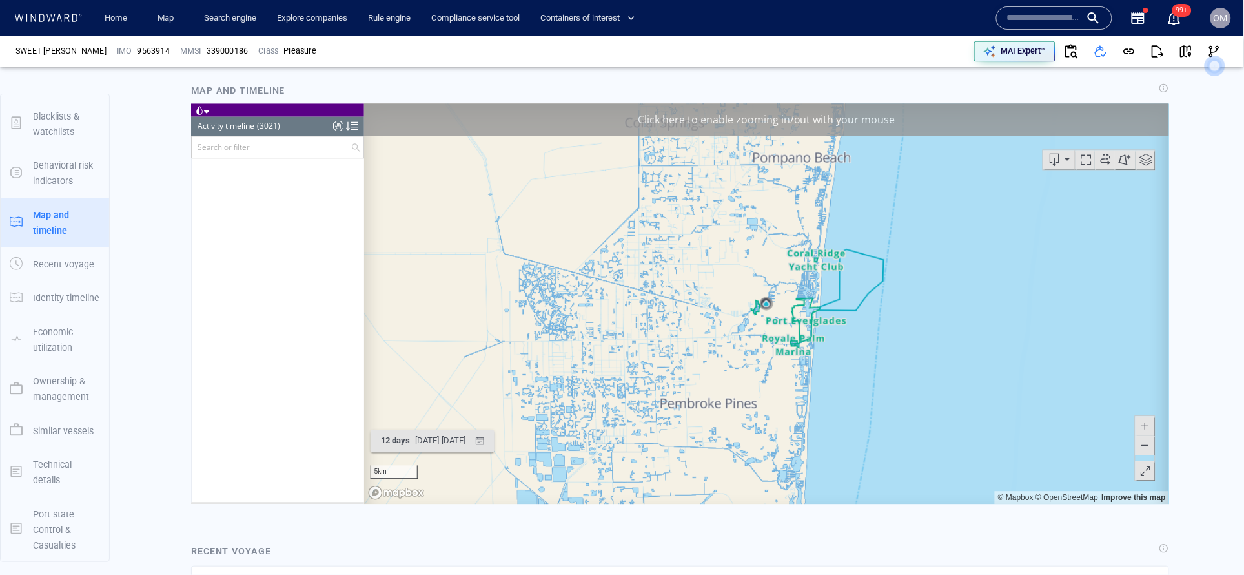
scroll to position [823, 0]
click at [1212, 10] on span "OM" at bounding box center [1221, 18] width 21 height 21
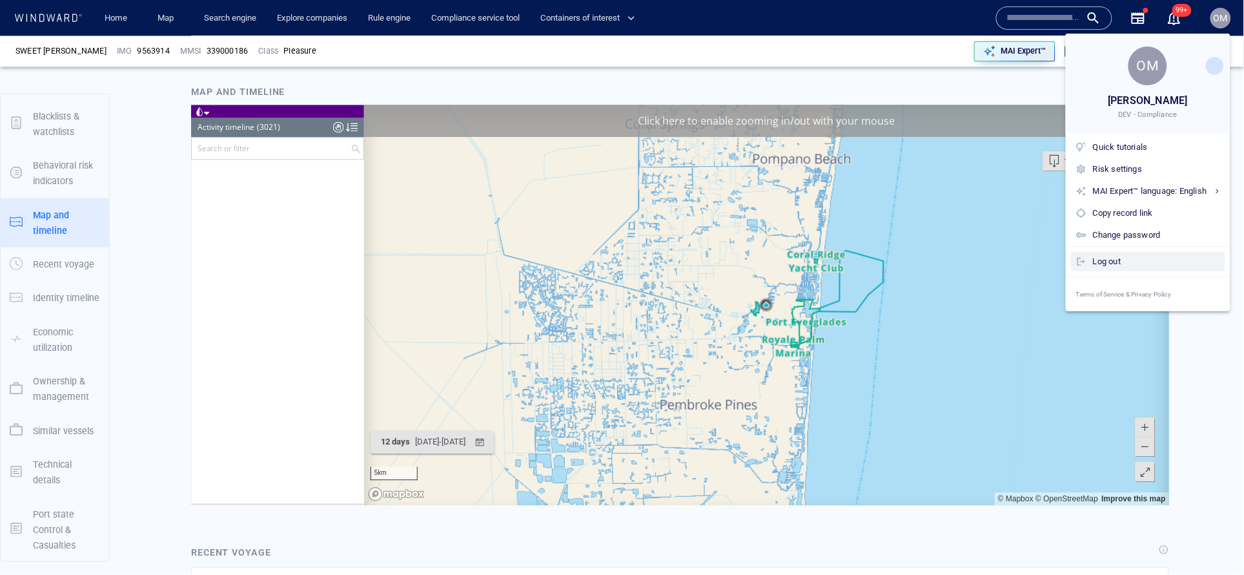
click at [1123, 260] on div "Log out" at bounding box center [1156, 261] width 127 height 14
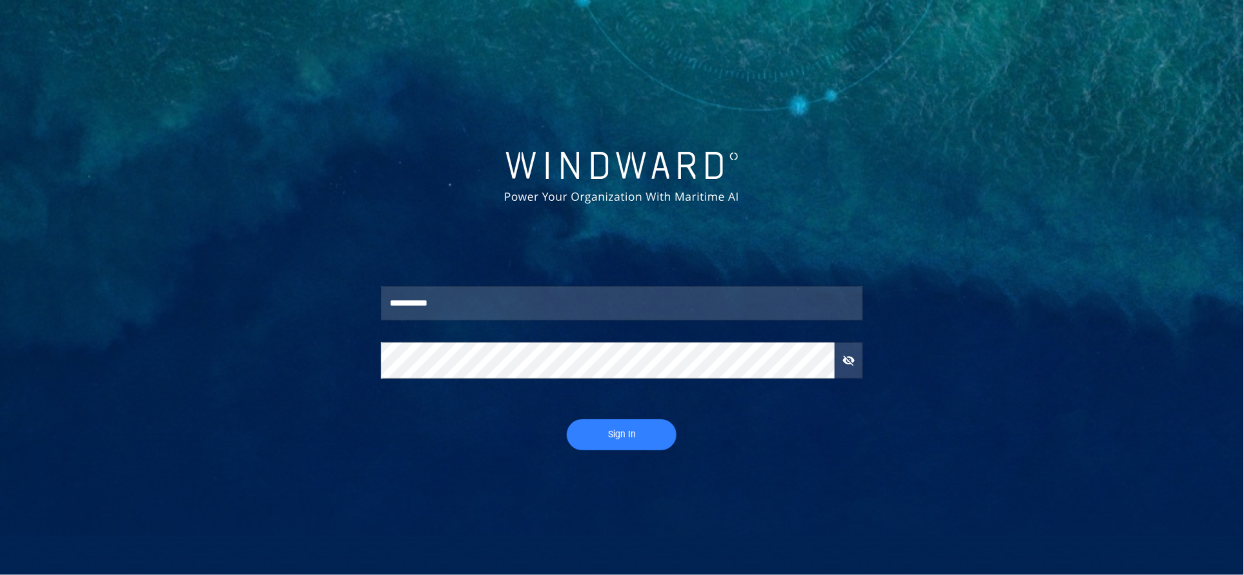
click at [583, 312] on input "**********" at bounding box center [622, 303] width 482 height 35
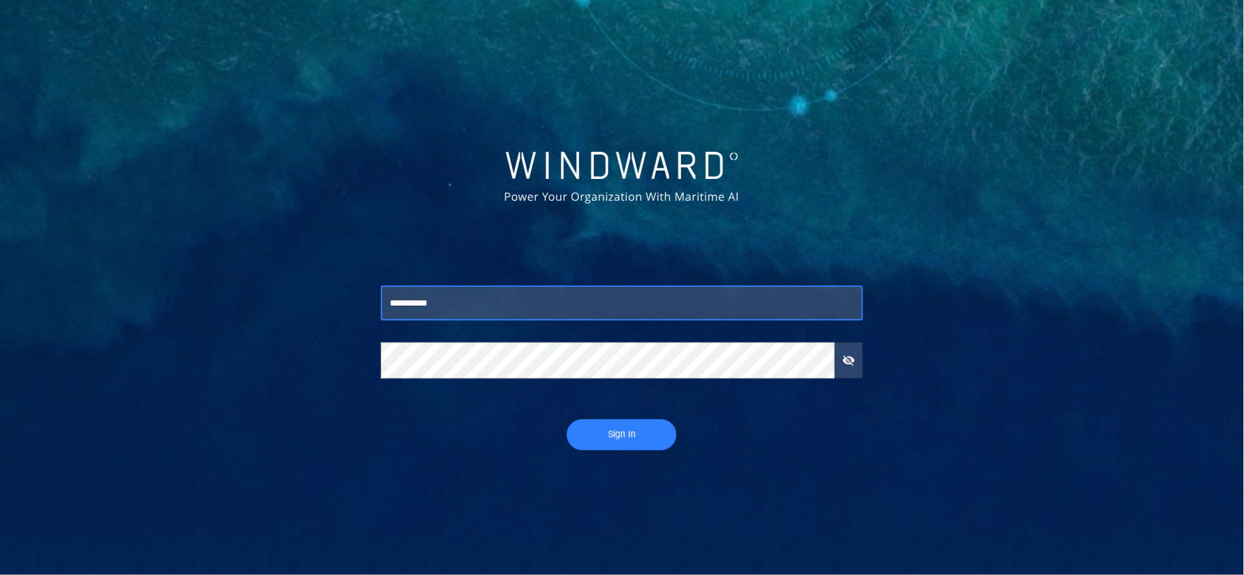
click at [583, 312] on input "**********" at bounding box center [622, 303] width 482 height 35
type input "**********"
click at [611, 447] on button "Sign In" at bounding box center [622, 434] width 110 height 31
